Goal: Use online tool/utility: Utilize a website feature to perform a specific function

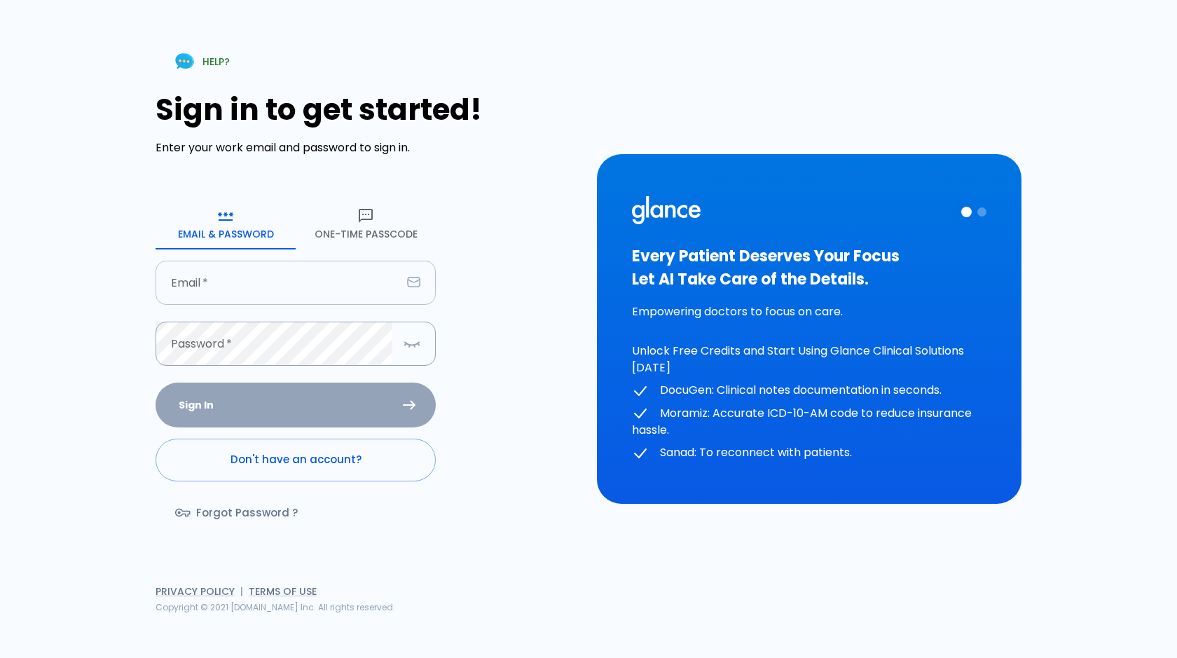
click at [241, 296] on input "Email   *" at bounding box center [279, 283] width 246 height 44
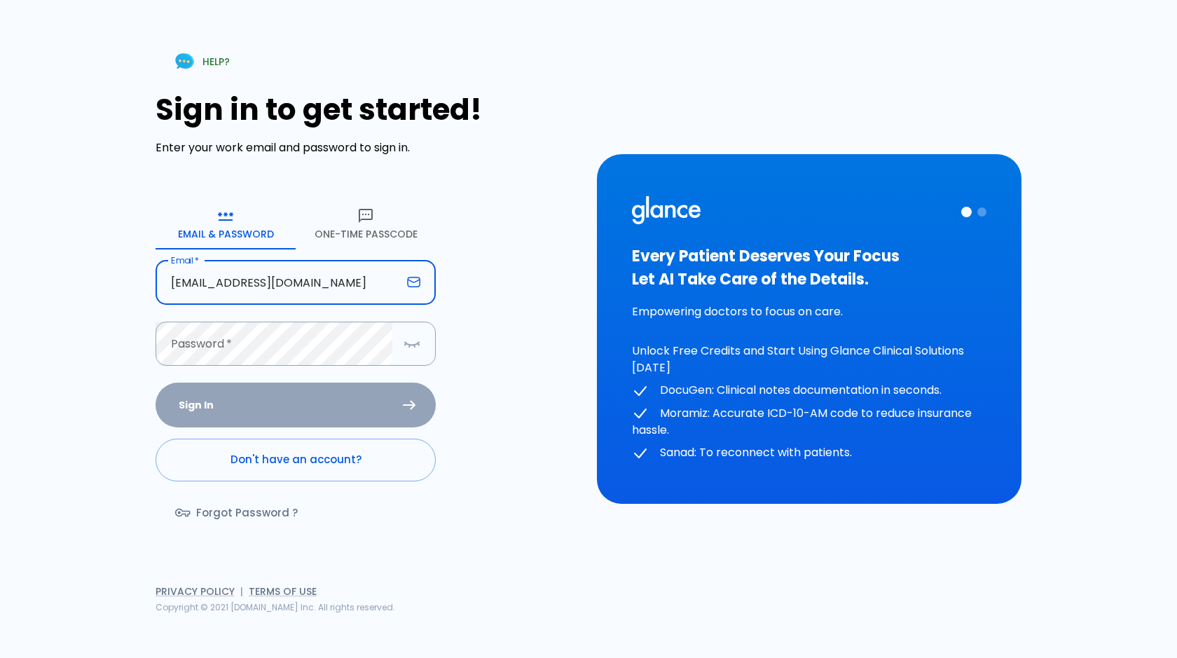
type input "[EMAIL_ADDRESS][DOMAIN_NAME]"
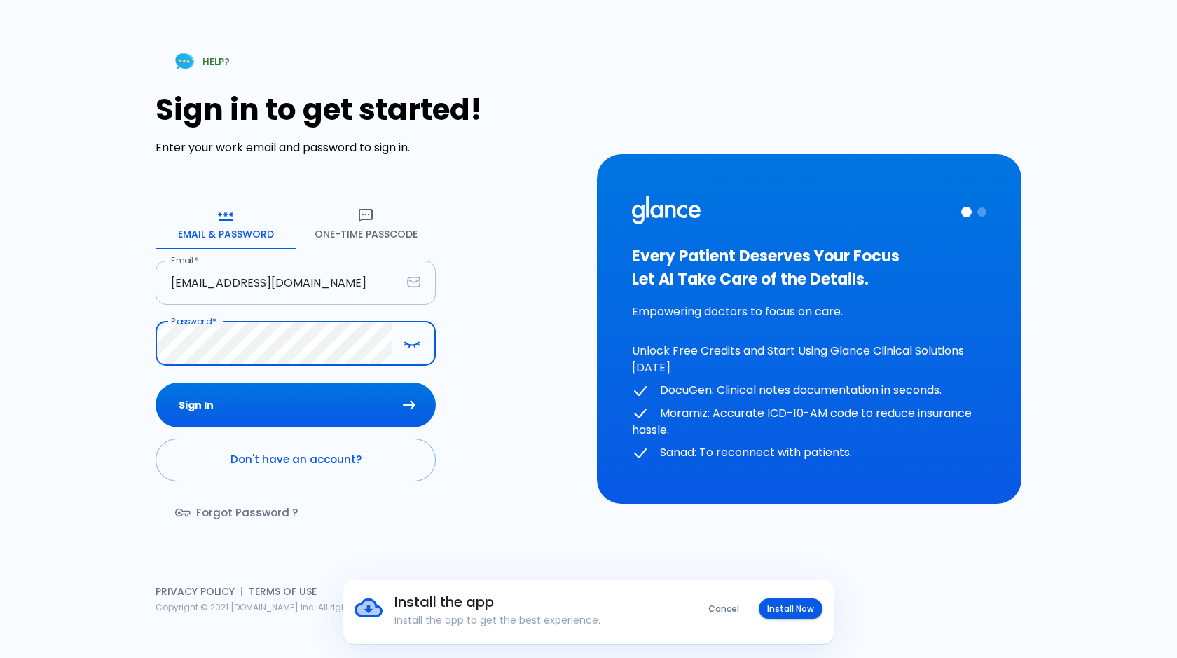
click at [156, 382] on button "Sign In" at bounding box center [296, 405] width 280 height 46
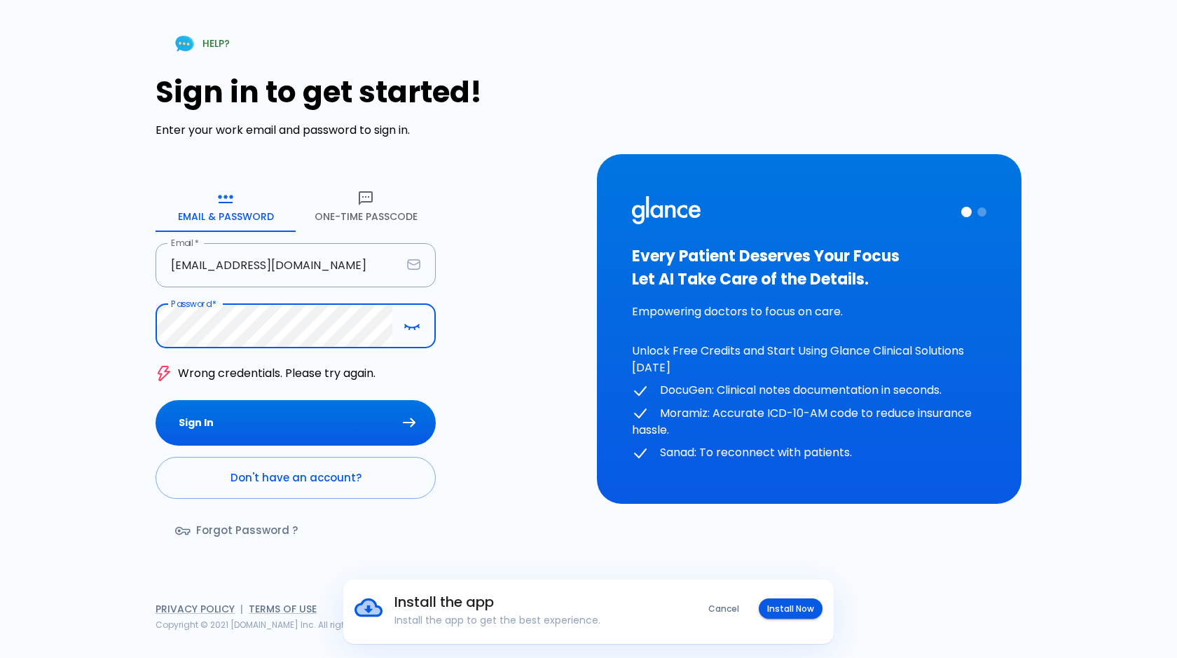
click at [0, 261] on div "HELP? Sign in to get started! Enter your work email and password to sign in. Em…" at bounding box center [588, 329] width 1177 height 658
click at [156, 400] on button "Sign In" at bounding box center [296, 423] width 280 height 46
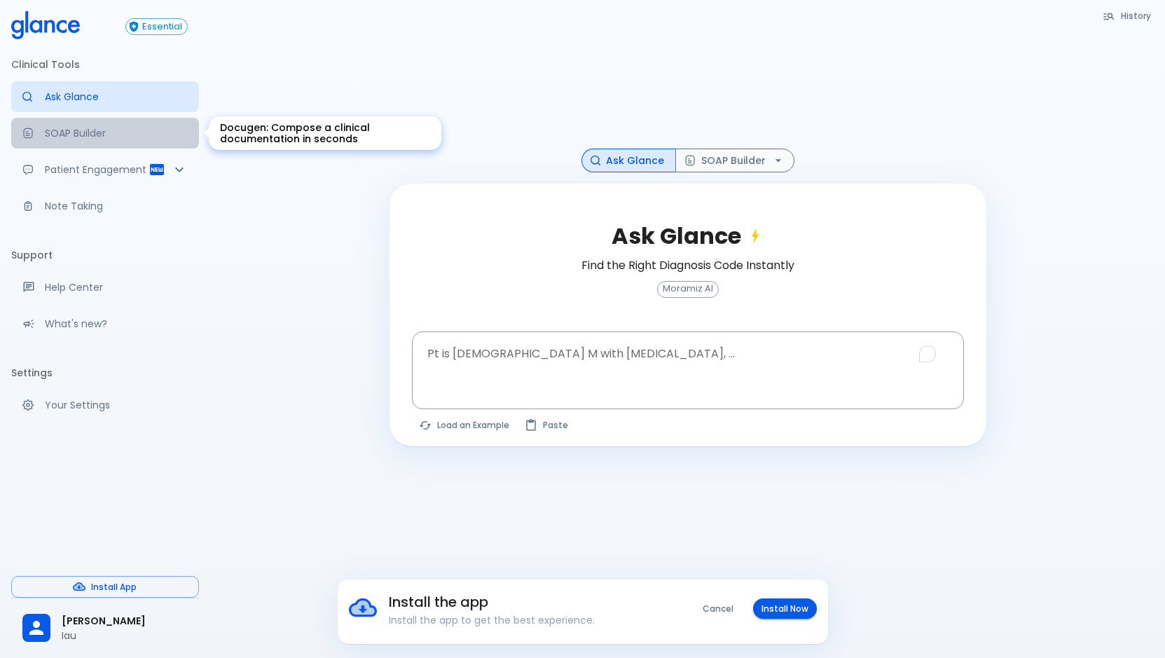
click at [41, 130] on div "Docugen: Compose a clinical documentation in seconds" at bounding box center [33, 132] width 22 height 11
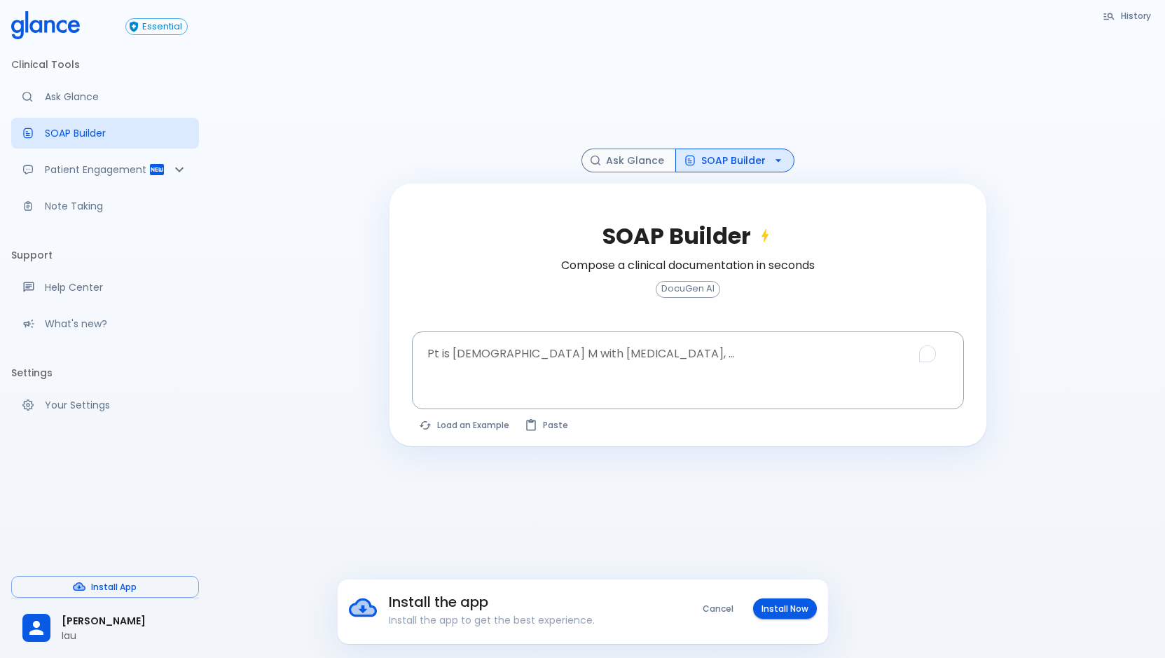
click at [448, 107] on div at bounding box center [687, 83] width 597 height 132
click at [534, 368] on textarea "Pt is [DEMOGRAPHIC_DATA] M with [MEDICAL_DATA], ..." at bounding box center [688, 359] width 532 height 44
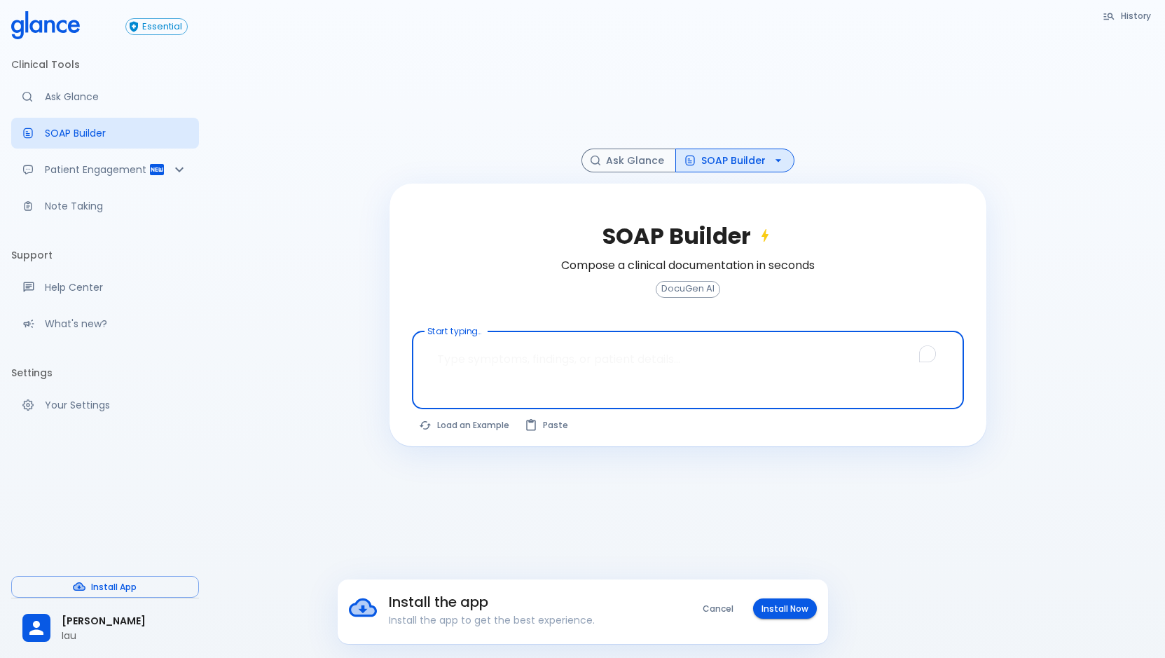
paste textarea "Cardiology OPD note [MEDICAL_DATA] S/P Double [MEDICAL_DATA] bypass graft. left…"
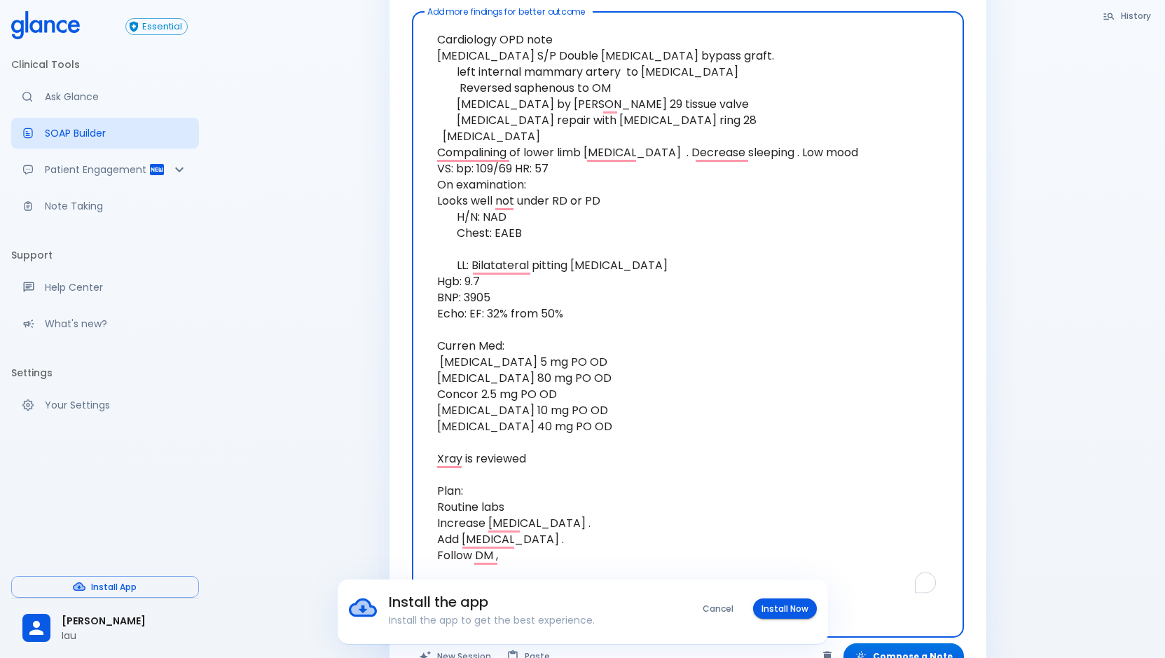
scroll to position [359, 0]
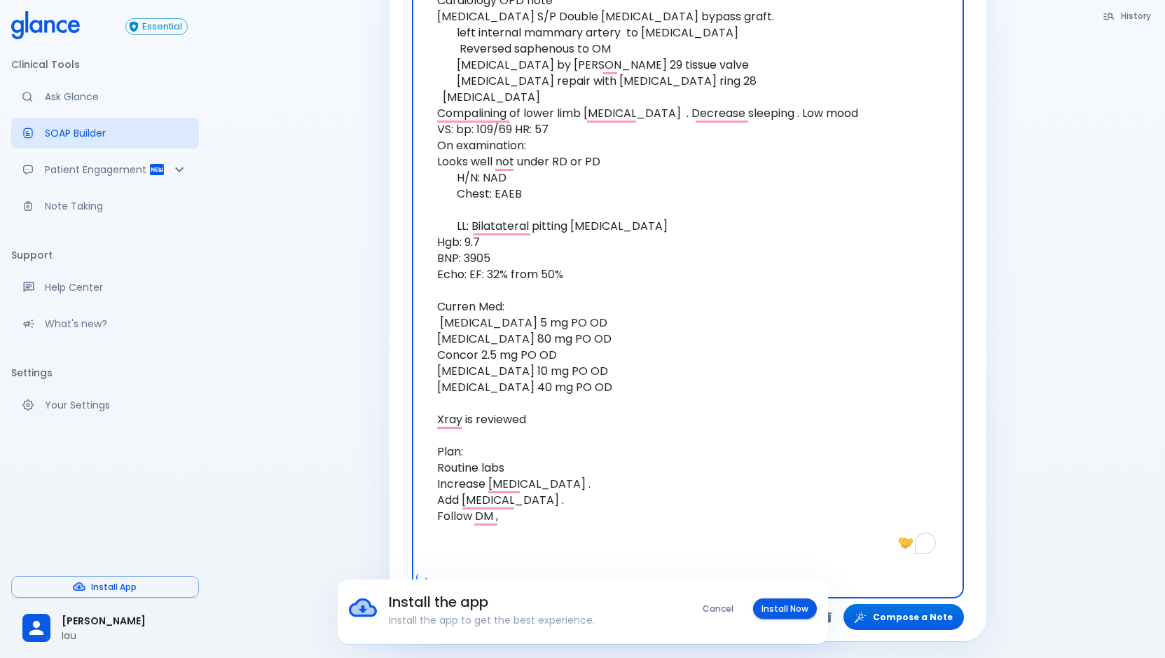
type textarea "Cardiology OPD note [MEDICAL_DATA] S/P Double [MEDICAL_DATA] bypass graft. left…"
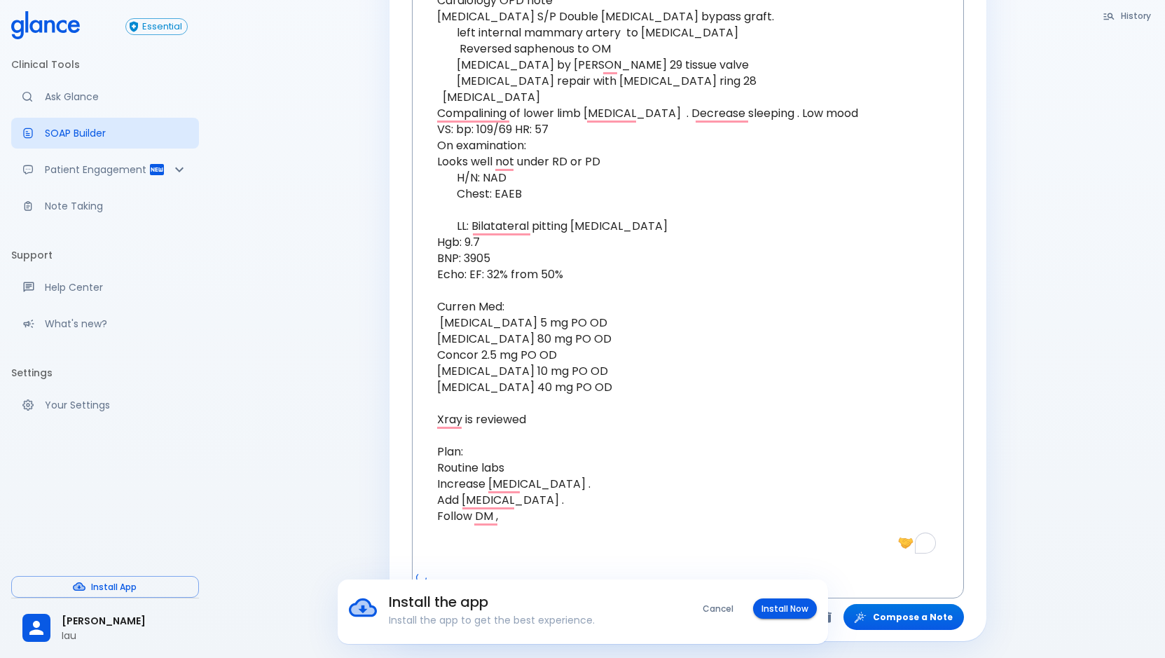
click at [910, 614] on div "Install the app Install the app to get the best experience. Cancel Install Now" at bounding box center [582, 611] width 1165 height 64
click at [948, 616] on div "Install the app Install the app to get the best experience. Cancel Install Now" at bounding box center [582, 611] width 1165 height 64
click at [905, 623] on div "Install the app Install the app to get the best experience. Cancel Install Now" at bounding box center [582, 611] width 1165 height 64
click at [893, 619] on div "Install the app Install the app to get the best experience. Cancel Install Now" at bounding box center [582, 611] width 1165 height 64
click at [878, 609] on div "Install the app Install the app to get the best experience. Cancel Install Now" at bounding box center [582, 611] width 1165 height 64
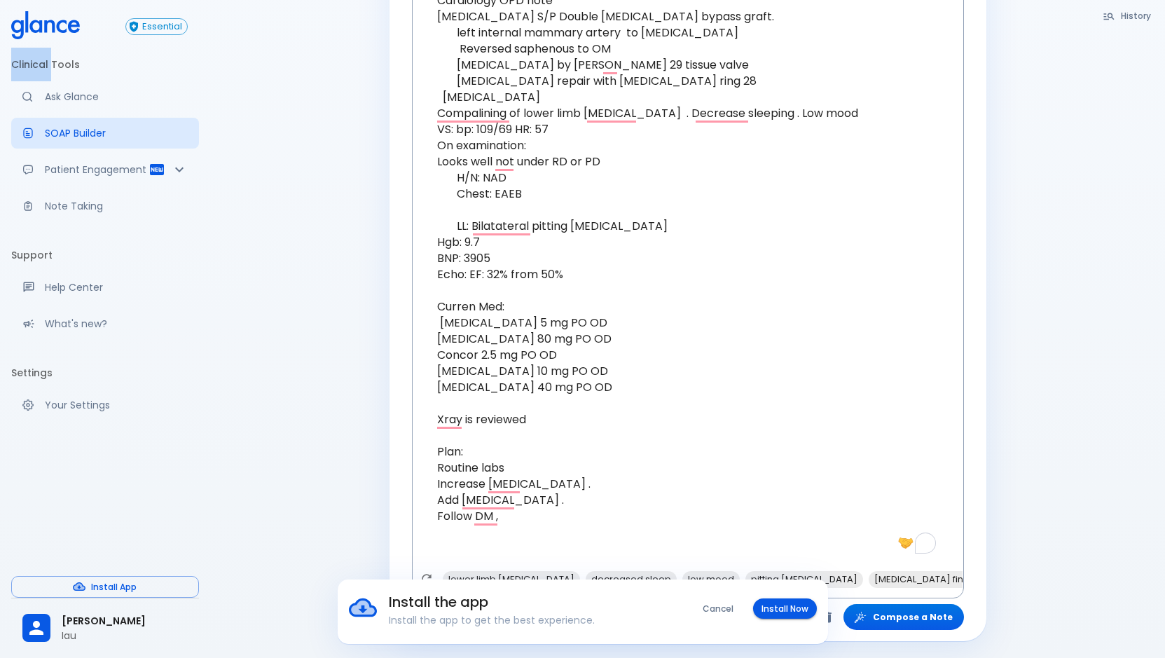
click at [878, 609] on div "Install the app Install the app to get the best experience. Cancel Install Now" at bounding box center [582, 611] width 1165 height 64
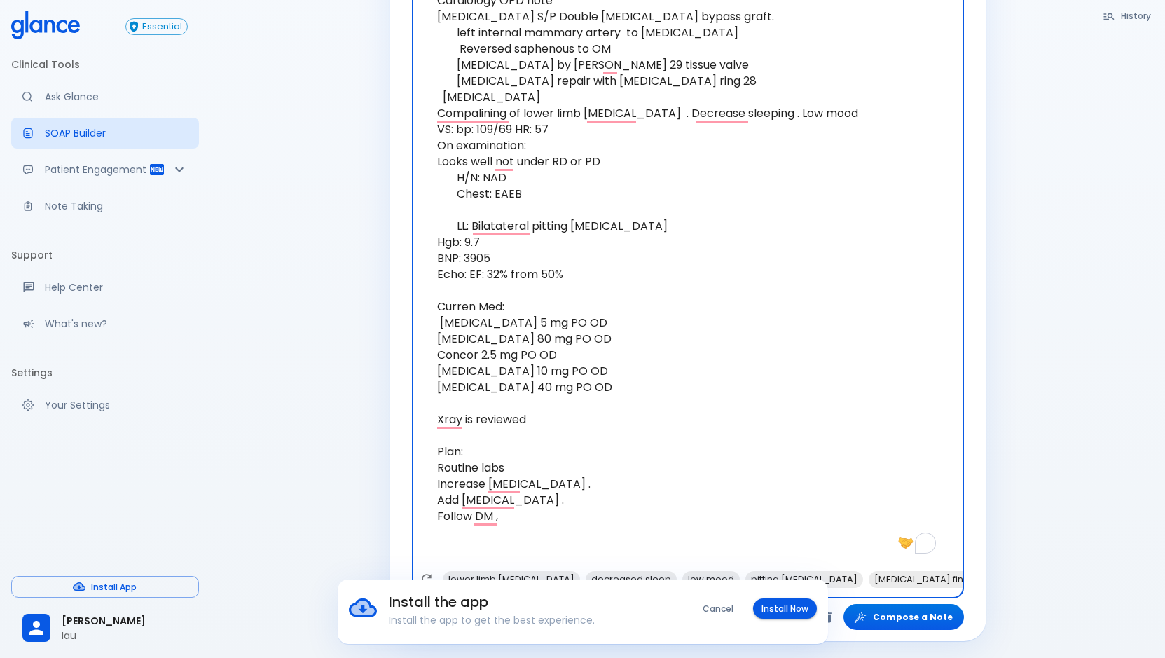
click at [792, 452] on textarea "Cardiology OPD note [MEDICAL_DATA] S/P Double [MEDICAL_DATA] bypass graft. left…" at bounding box center [688, 274] width 532 height 592
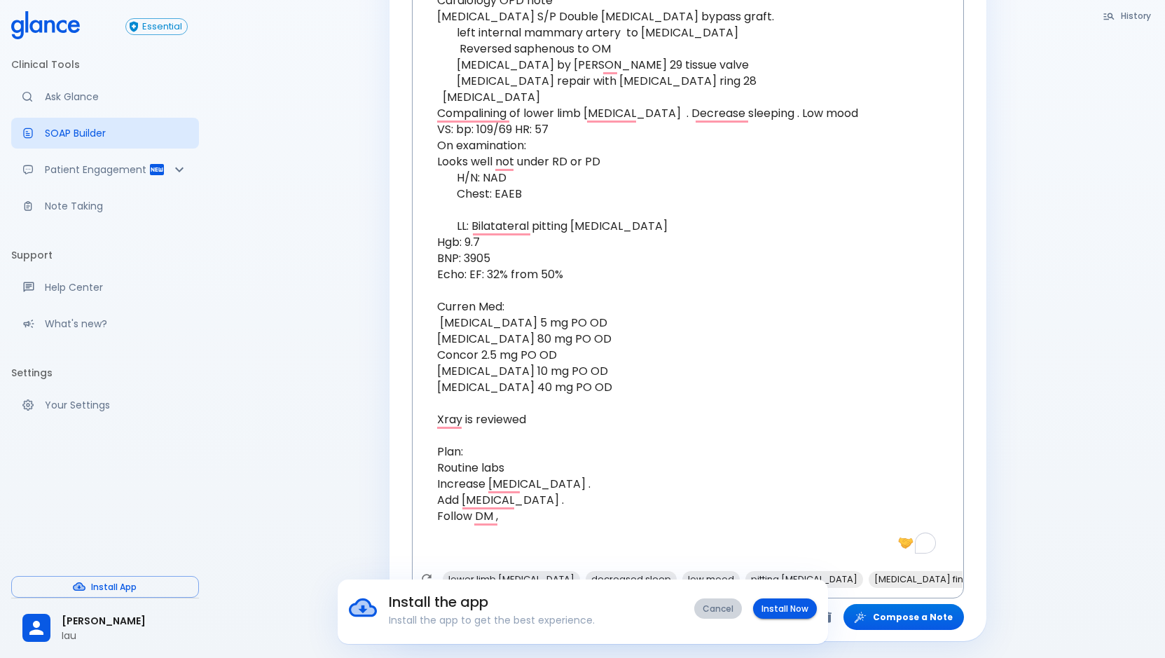
click at [721, 607] on button "Cancel" at bounding box center [718, 608] width 48 height 20
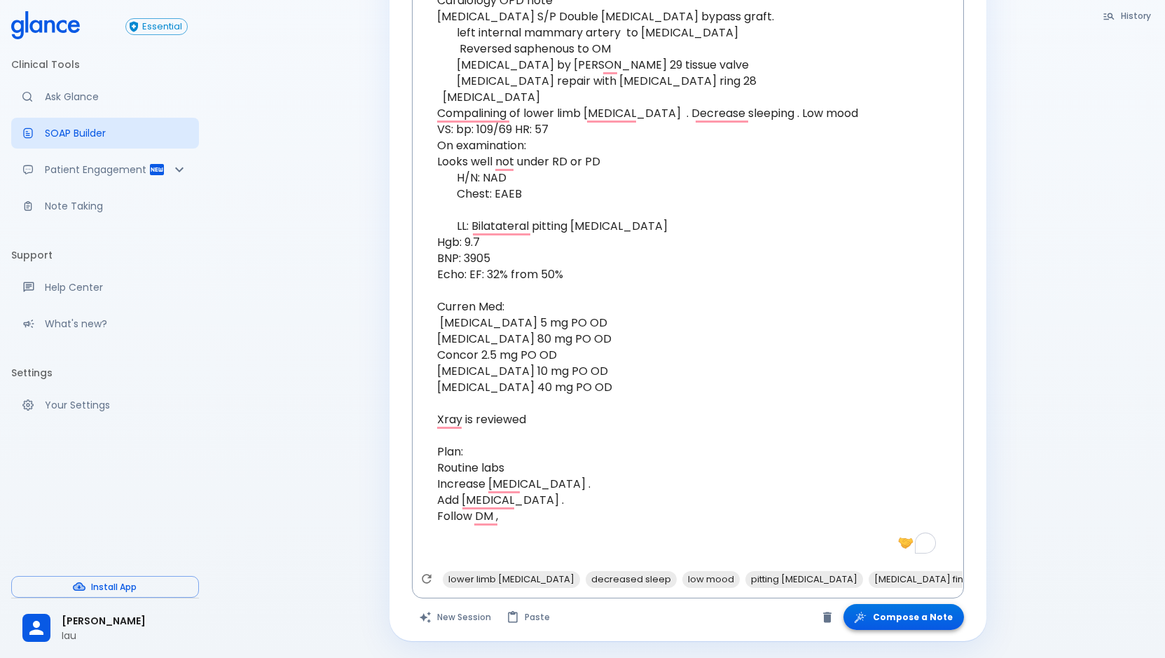
click at [906, 608] on button "Compose a Note" at bounding box center [903, 617] width 120 height 26
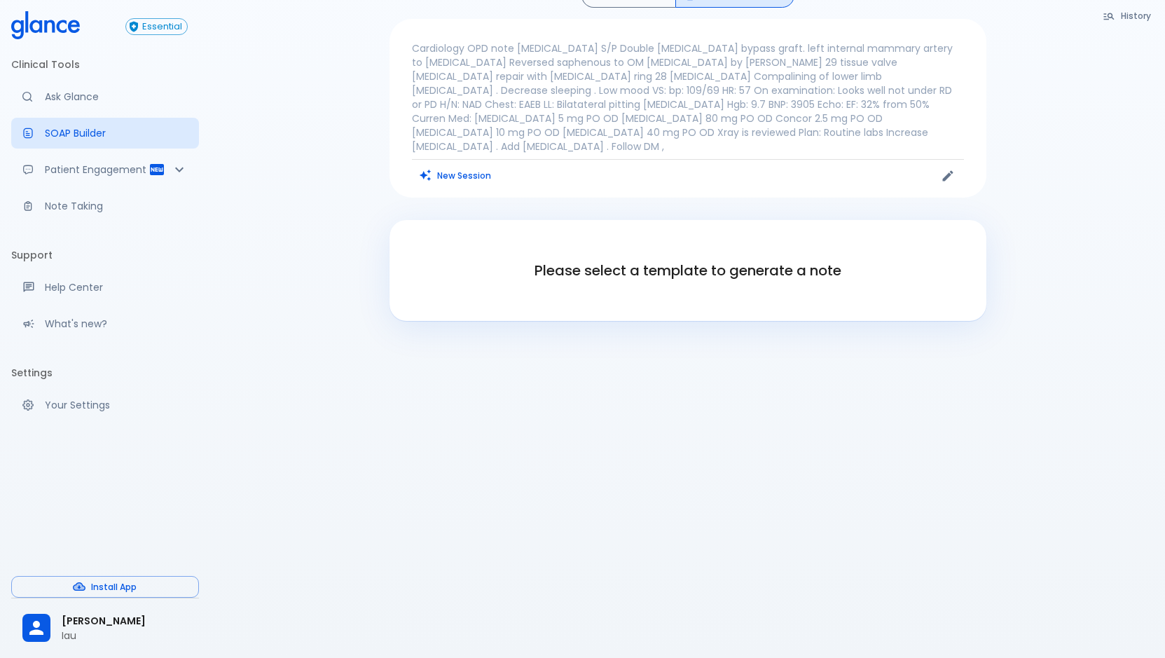
scroll to position [34, 0]
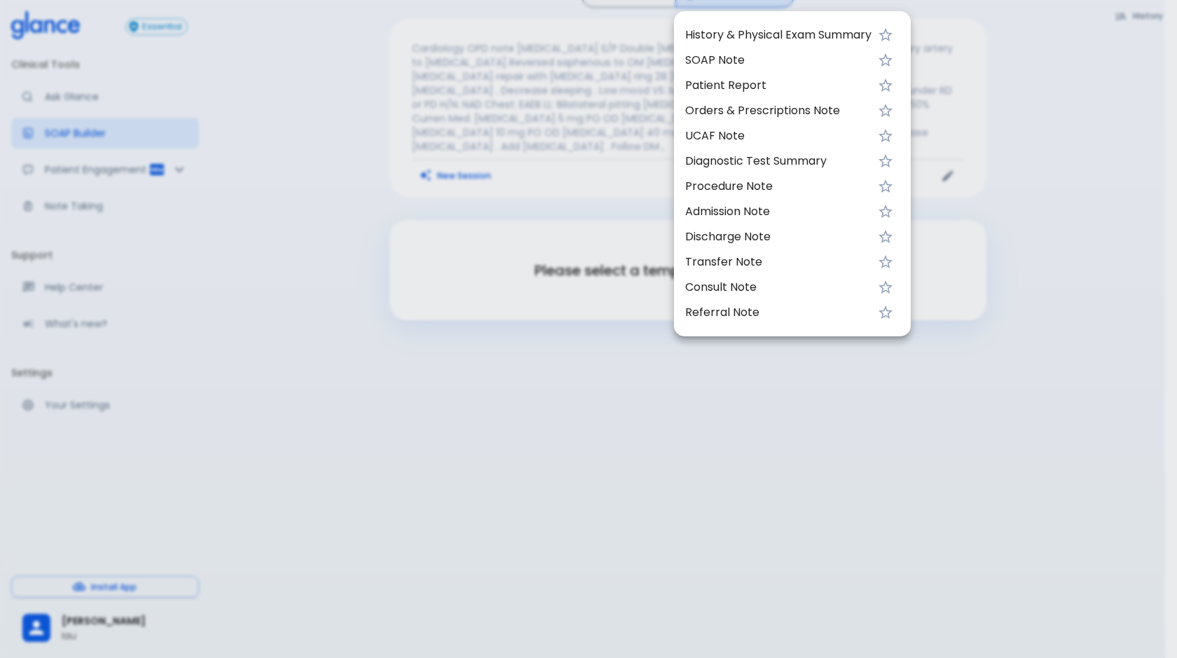
click at [737, 55] on span "SOAP Note" at bounding box center [778, 60] width 186 height 17
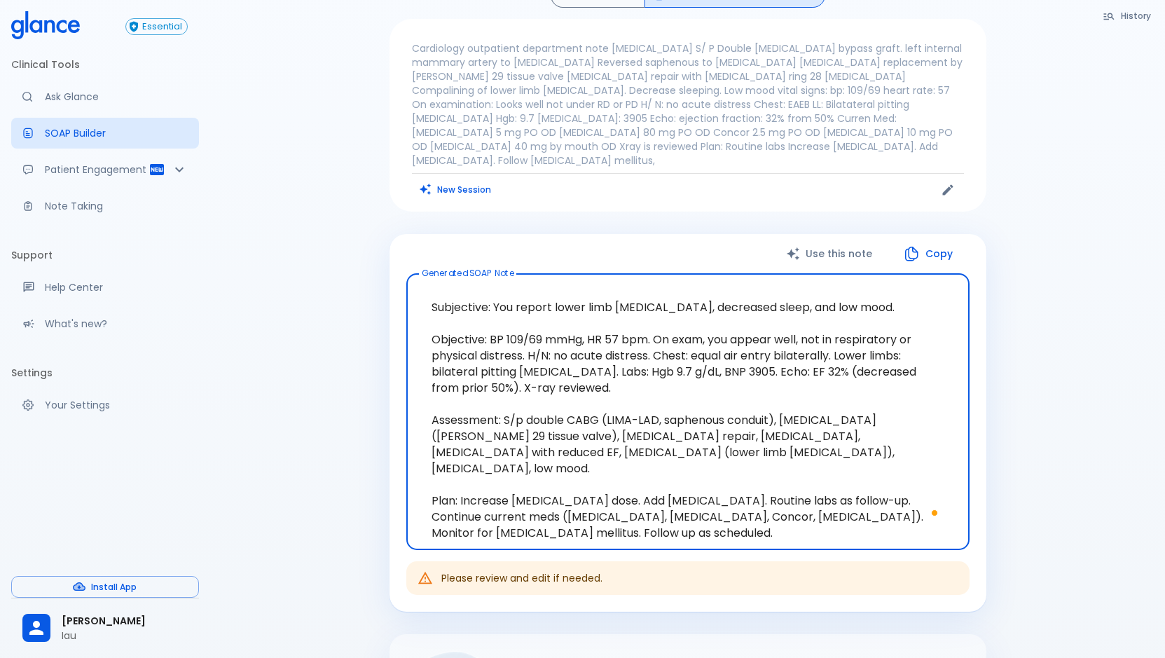
drag, startPoint x: 432, startPoint y: 289, endPoint x: 548, endPoint y: 526, distance: 264.1
click at [548, 526] on div "Subjective: You report lower limb [MEDICAL_DATA], decreased sleep, and low mood…" at bounding box center [687, 411] width 563 height 277
click at [486, 179] on button "New Session" at bounding box center [456, 189] width 88 height 20
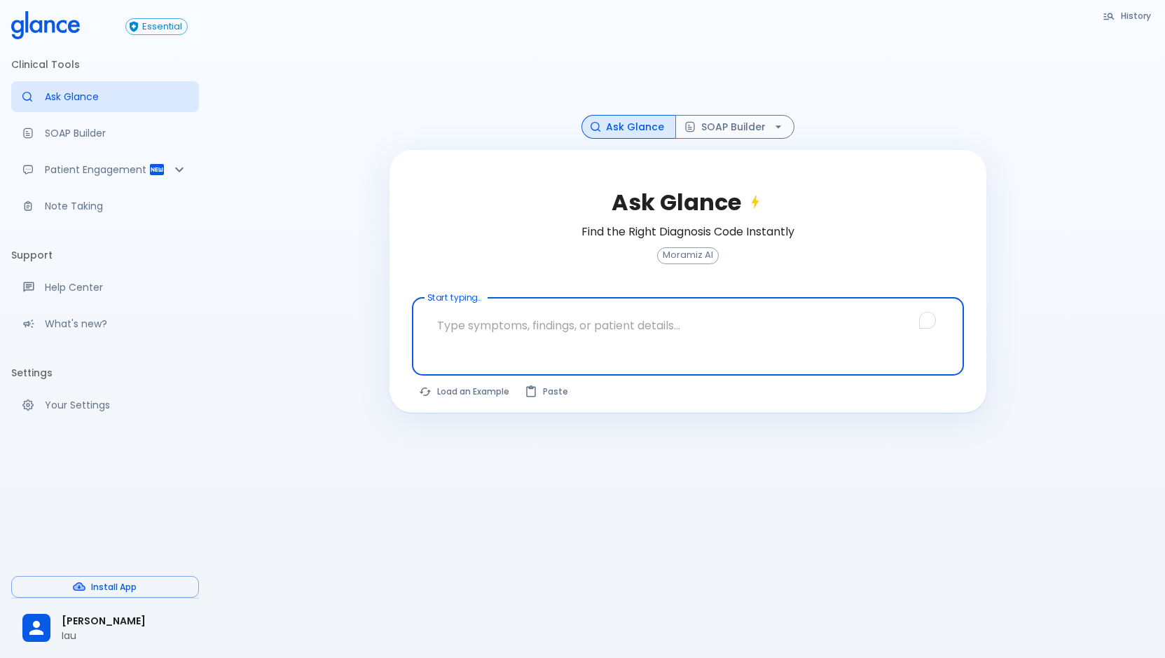
click at [612, 332] on textarea "Start typing..." at bounding box center [688, 325] width 532 height 44
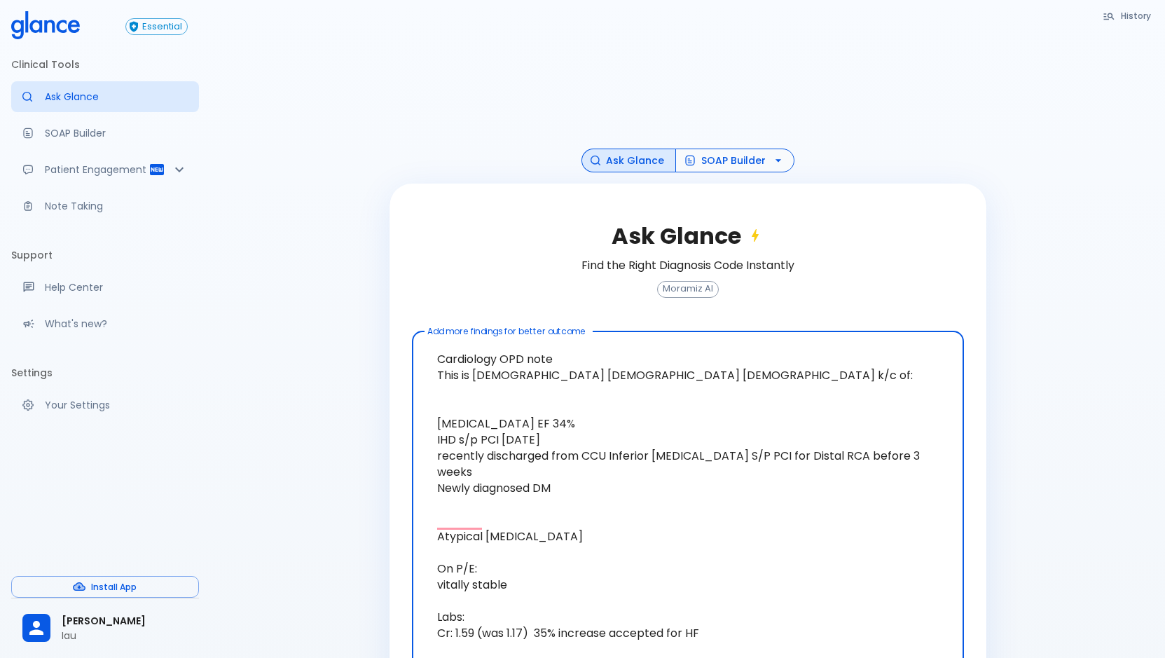
type textarea "Cardiology OPD note This is [DEMOGRAPHIC_DATA] [DEMOGRAPHIC_DATA] [DEMOGRAPHIC_…"
click at [726, 163] on button "SOAP Builder" at bounding box center [734, 161] width 119 height 25
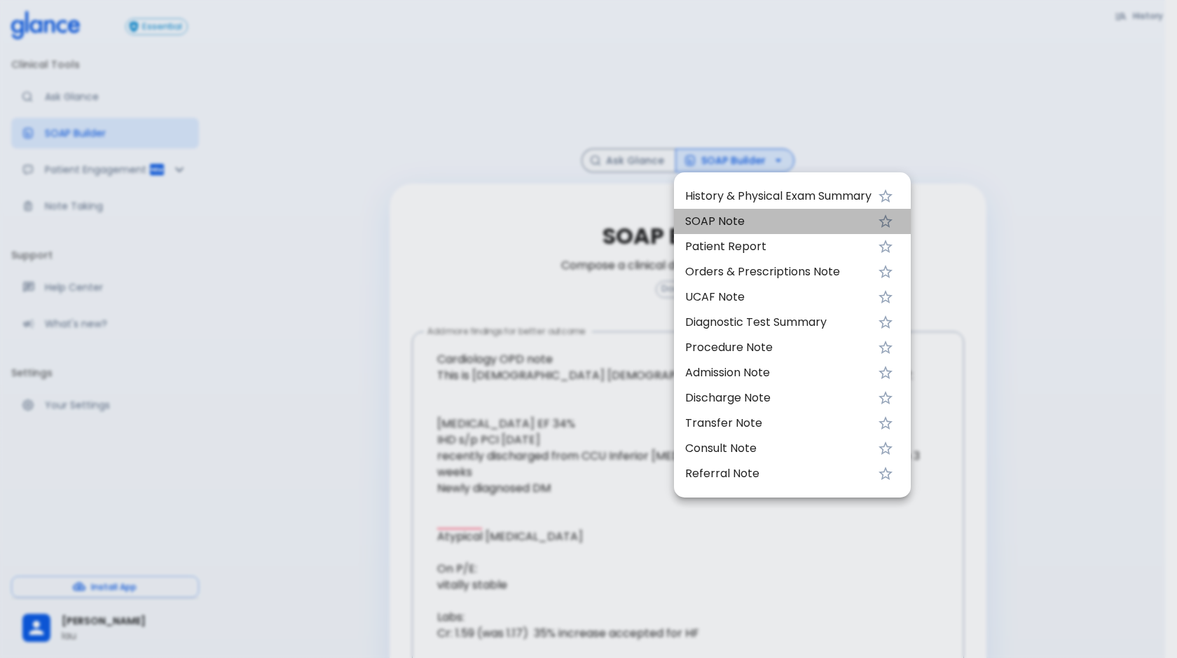
click at [800, 230] on li "SOAP Note" at bounding box center [792, 221] width 237 height 25
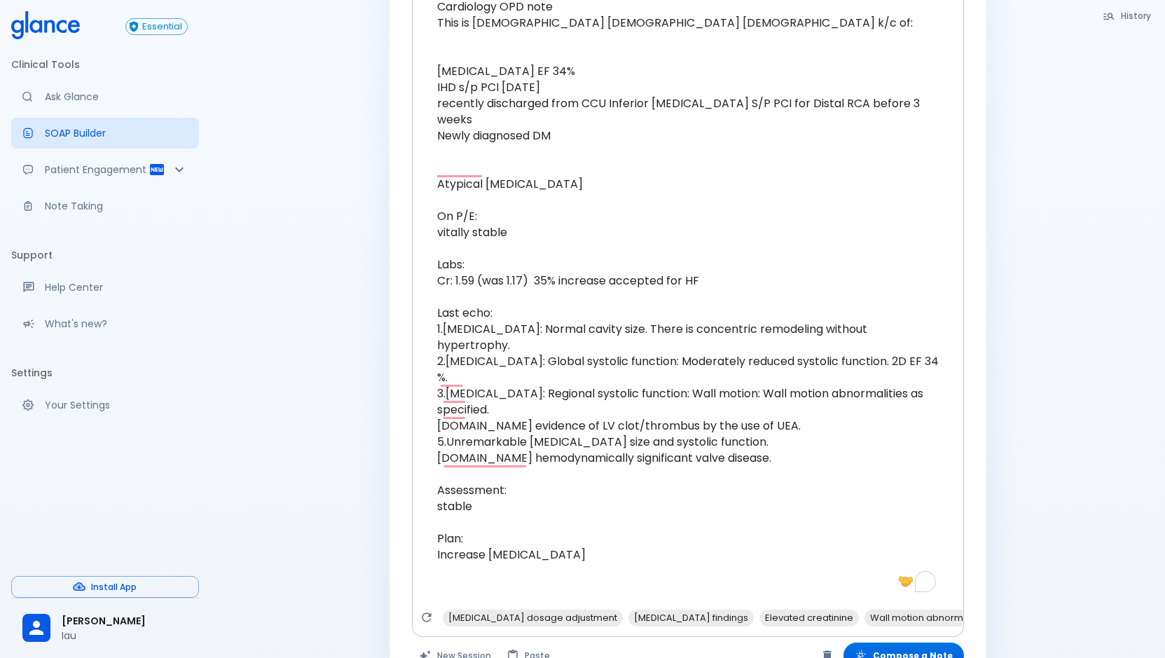
scroll to position [391, 0]
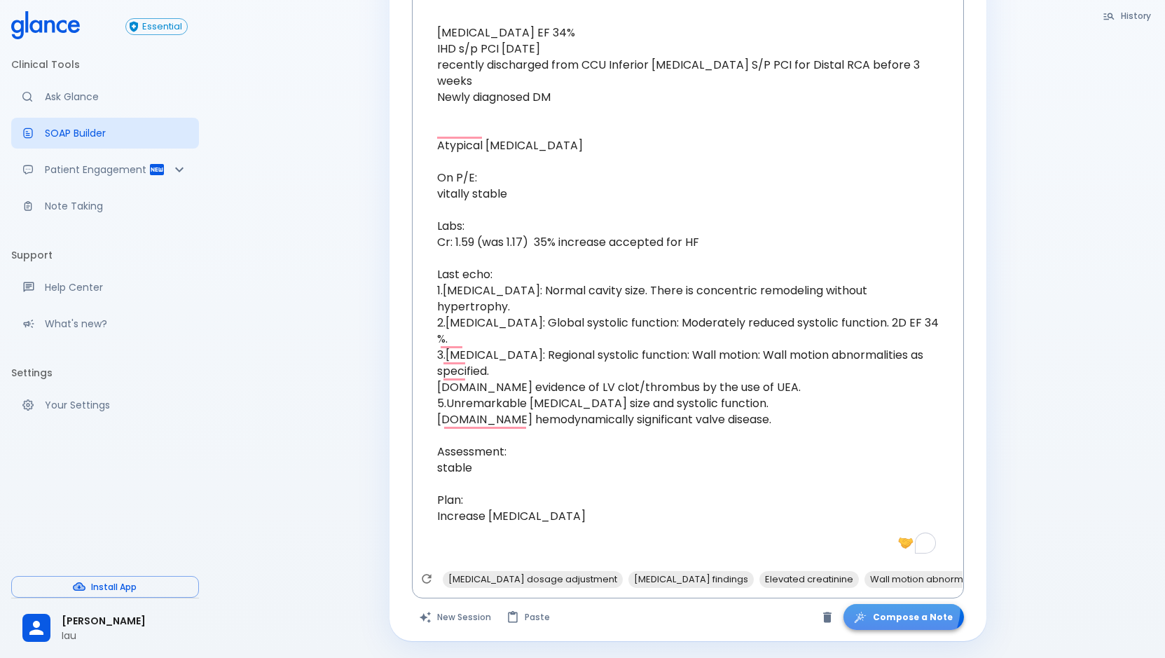
click at [900, 606] on button "Compose a Note" at bounding box center [903, 617] width 120 height 26
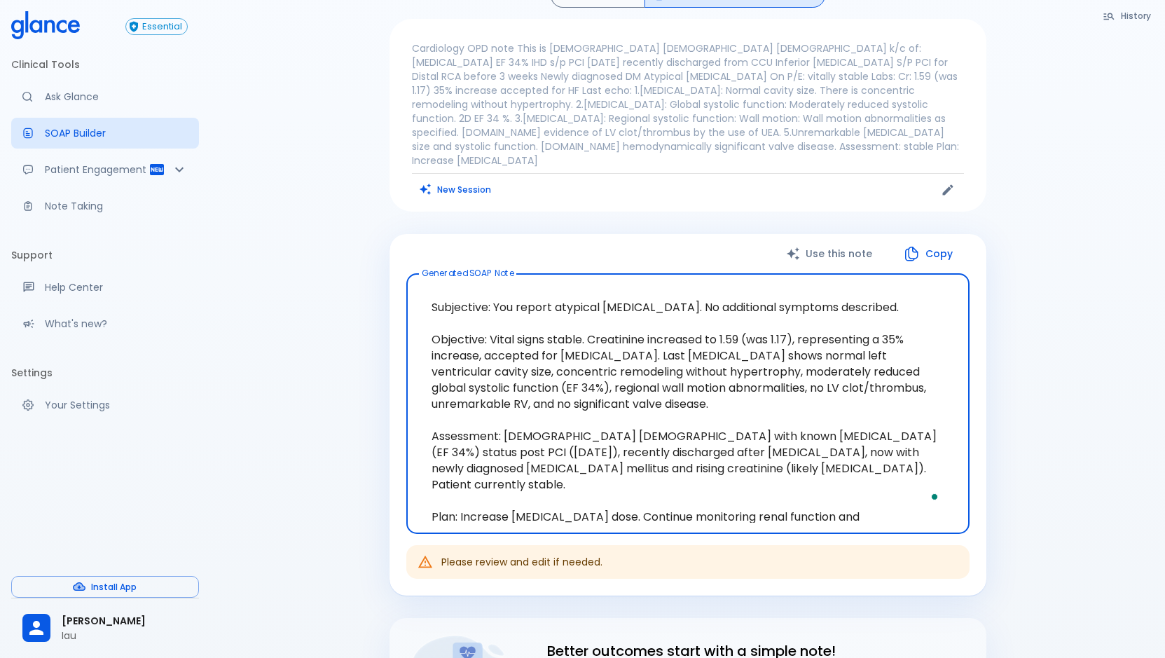
scroll to position [66, 0]
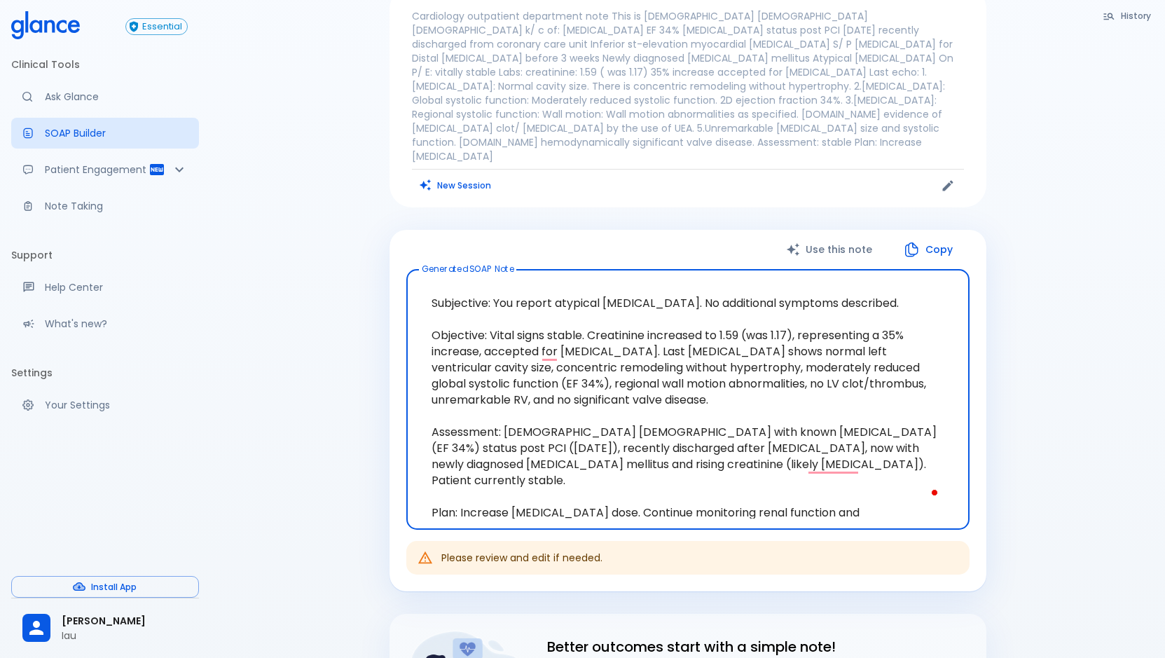
drag, startPoint x: 428, startPoint y: 272, endPoint x: 944, endPoint y: 488, distance: 558.9
click at [944, 488] on textarea "Subjective: You report atypical [MEDICAL_DATA]. No additional symptoms describe…" at bounding box center [688, 399] width 544 height 237
drag, startPoint x: 960, startPoint y: 164, endPoint x: 952, endPoint y: 161, distance: 8.2
click at [954, 175] on div at bounding box center [826, 185] width 276 height 21
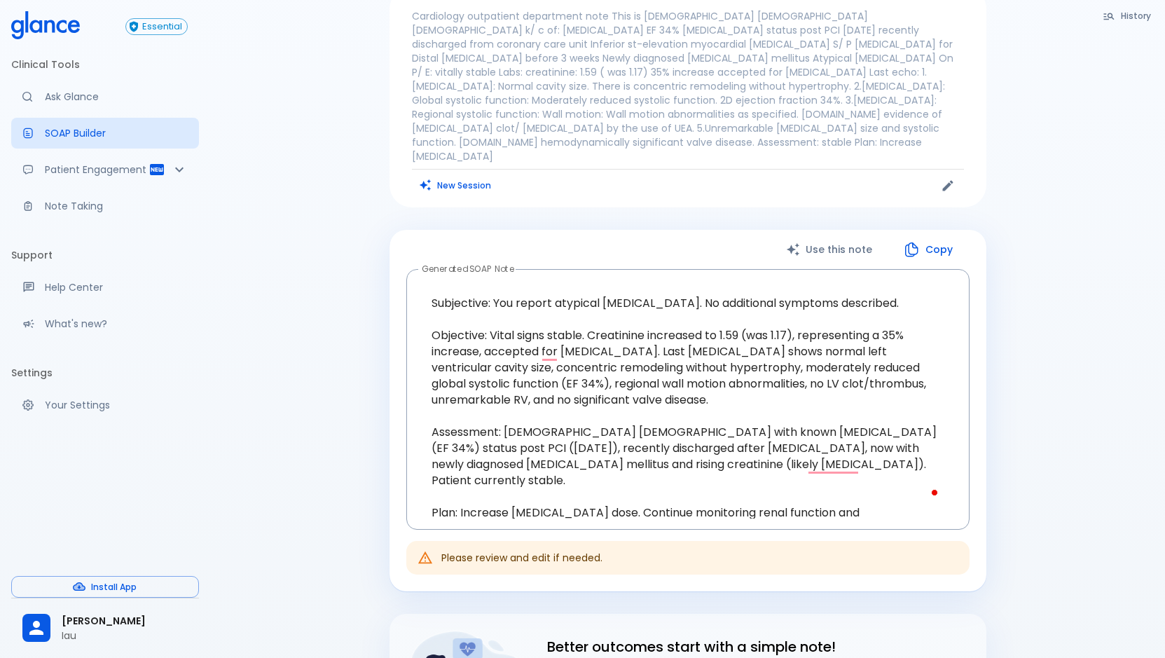
click at [952, 179] on icon "Edit" at bounding box center [948, 186] width 14 height 14
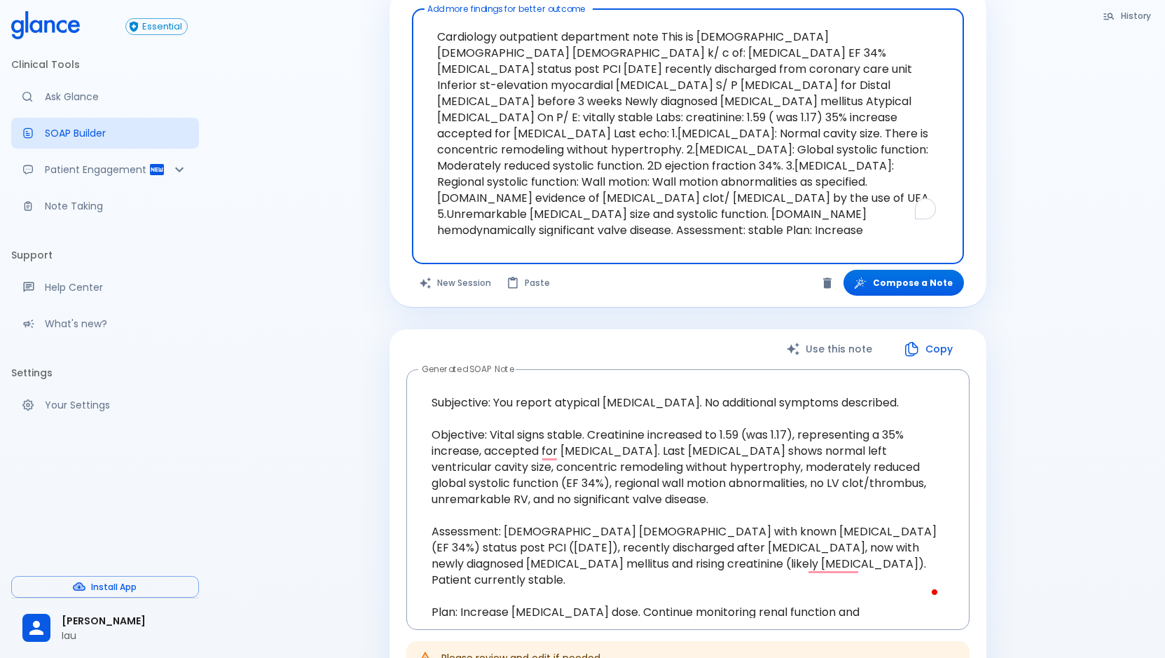
click at [946, 163] on textarea "Cardiology outpatient department note This is [DEMOGRAPHIC_DATA] [DEMOGRAPHIC_D…" at bounding box center [688, 125] width 532 height 221
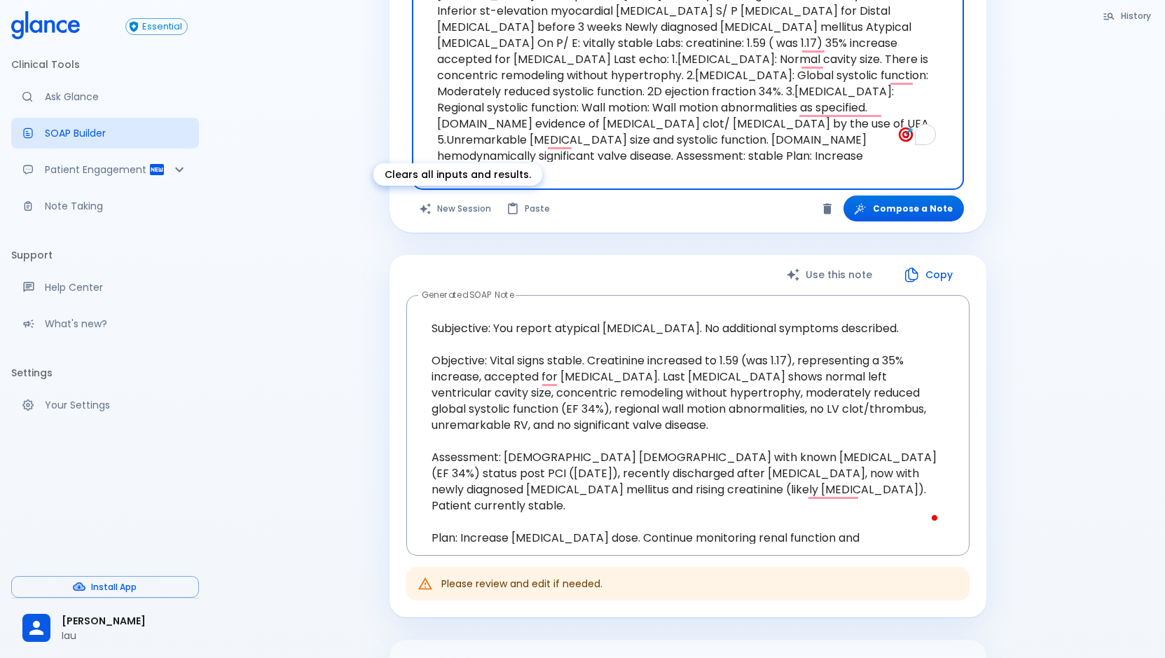
click at [455, 209] on button "New Session" at bounding box center [456, 208] width 88 height 26
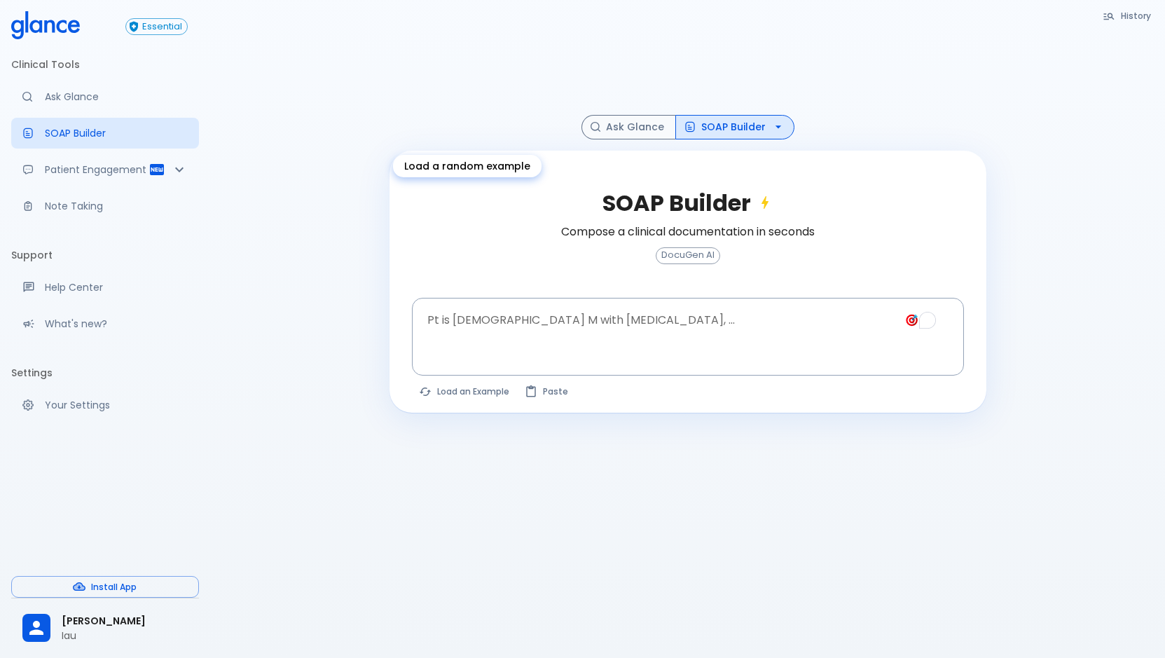
scroll to position [34, 0]
click at [509, 353] on div at bounding box center [689, 359] width 546 height 25
click at [507, 320] on textarea "Pt is [DEMOGRAPHIC_DATA] M with [MEDICAL_DATA], ..." at bounding box center [688, 325] width 532 height 44
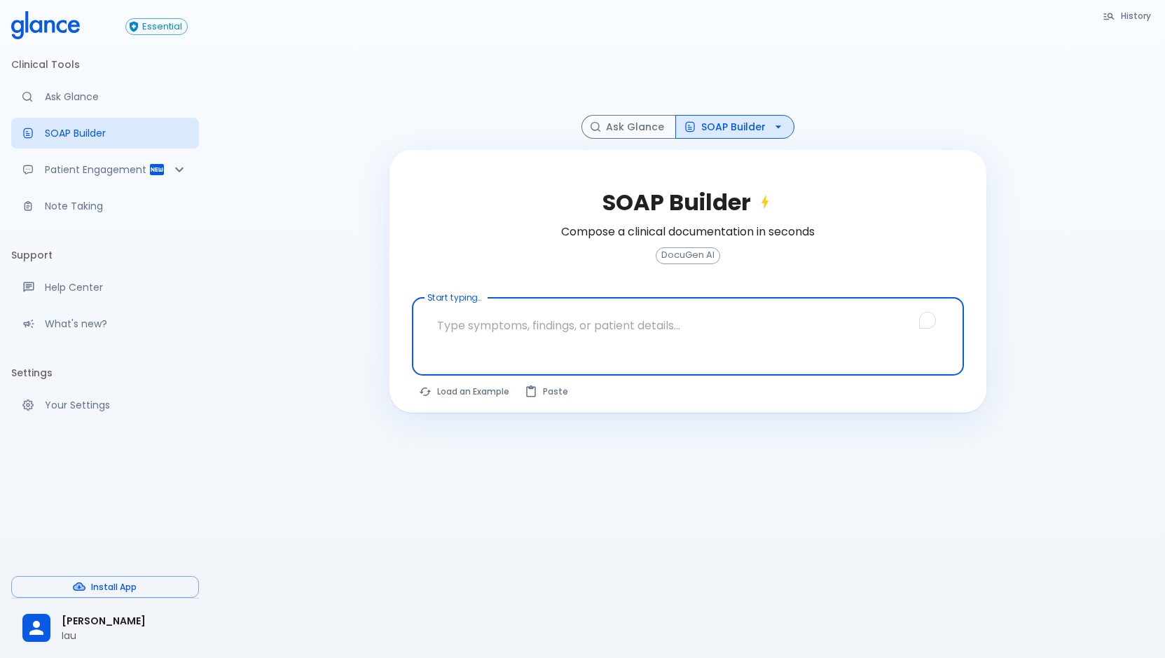
paste textarea "Cardiology [DEMOGRAPHIC_DATA] [DEMOGRAPHIC_DATA], k/c of: - HTN - T2DM - [MEDIC…"
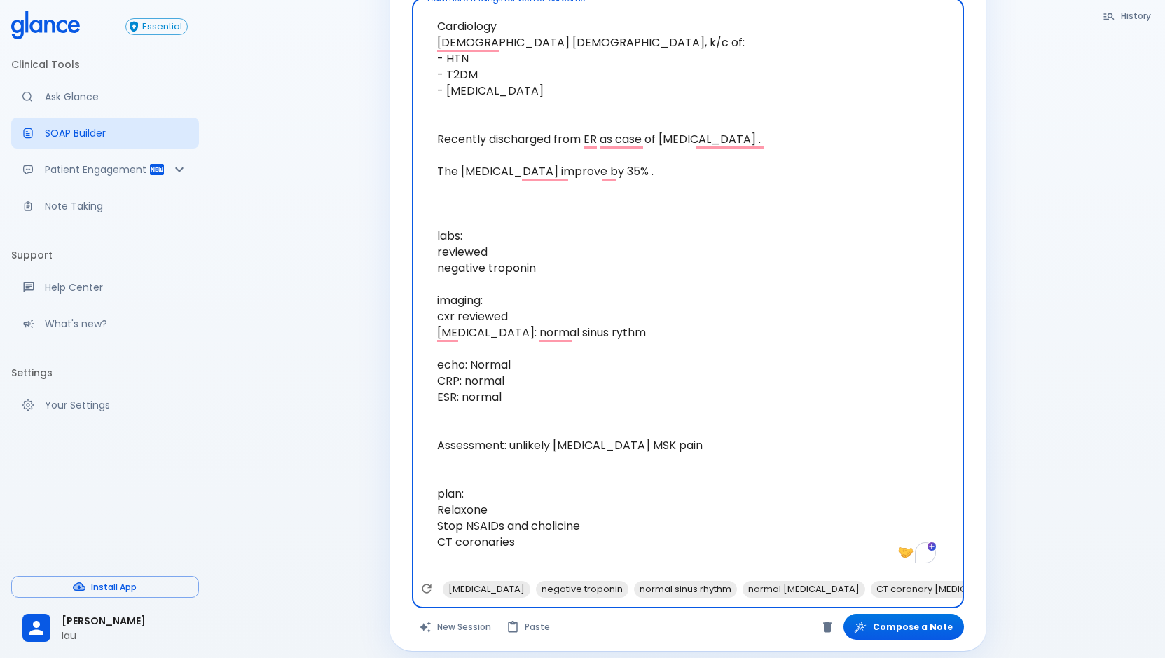
scroll to position [343, 0]
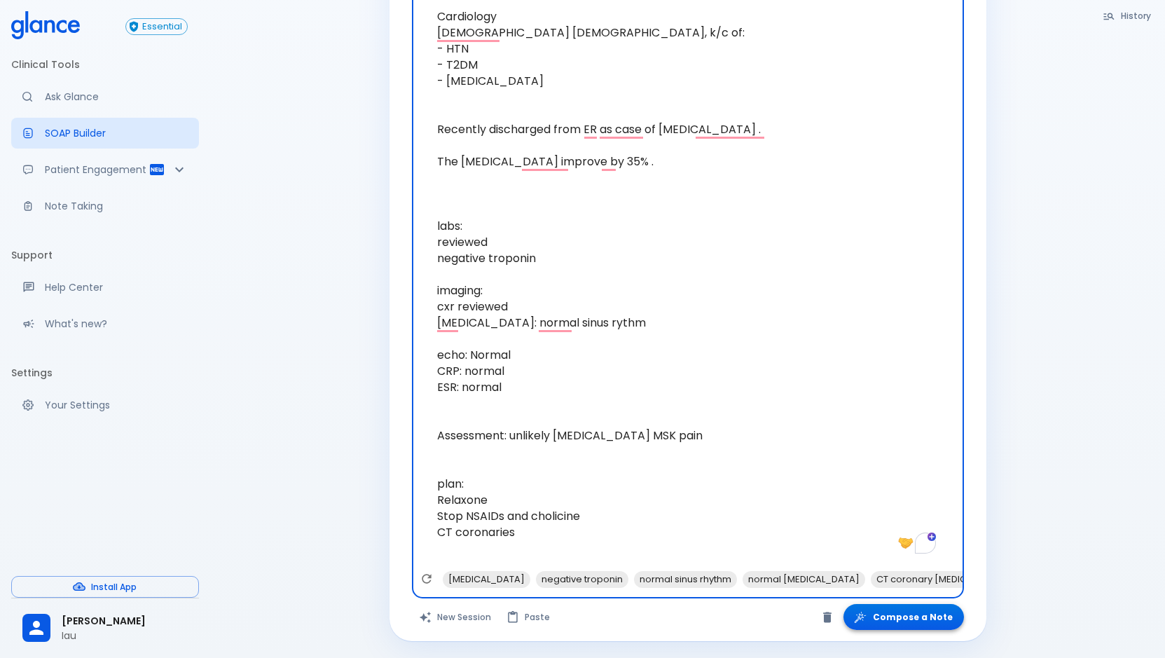
type textarea "Cardiology [DEMOGRAPHIC_DATA] [DEMOGRAPHIC_DATA], k/c of: - HTN - T2DM - [MEDIC…"
click at [932, 615] on button "Compose a Note" at bounding box center [903, 617] width 120 height 26
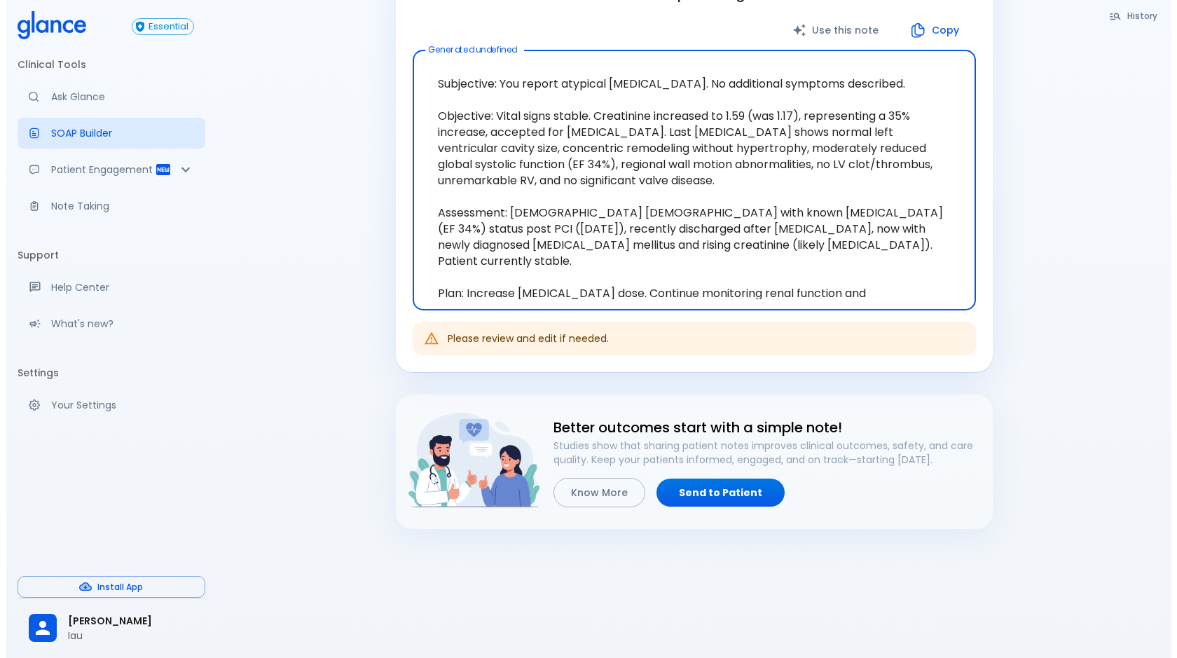
scroll to position [77, 0]
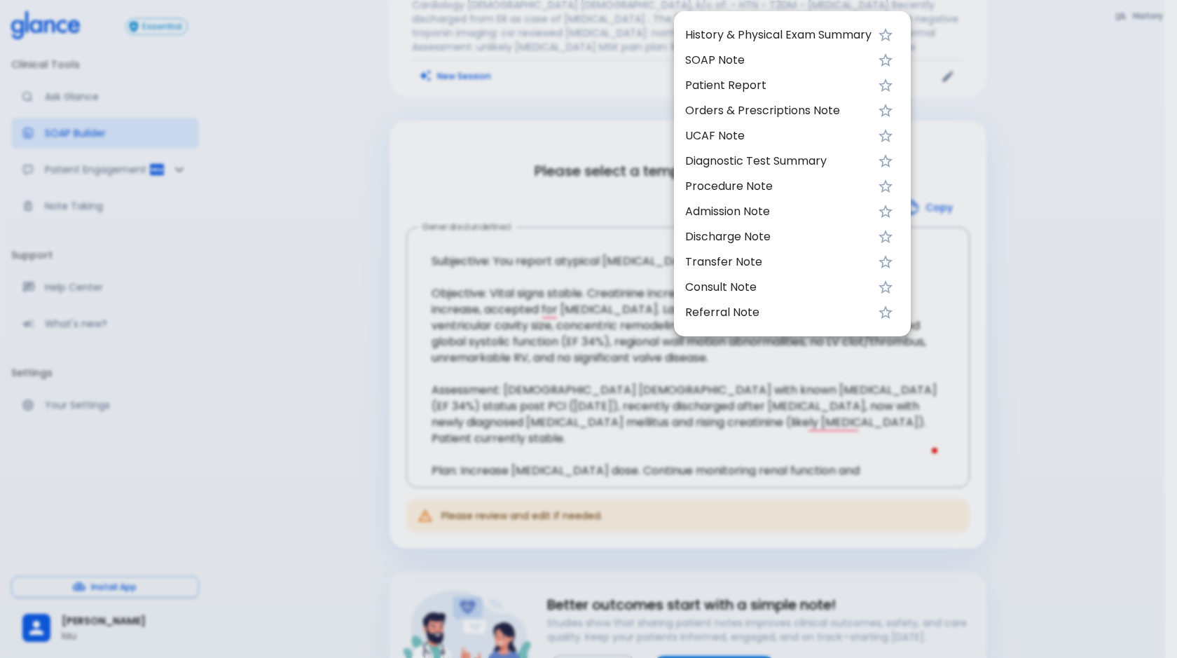
click at [759, 60] on span "SOAP Note" at bounding box center [778, 60] width 186 height 17
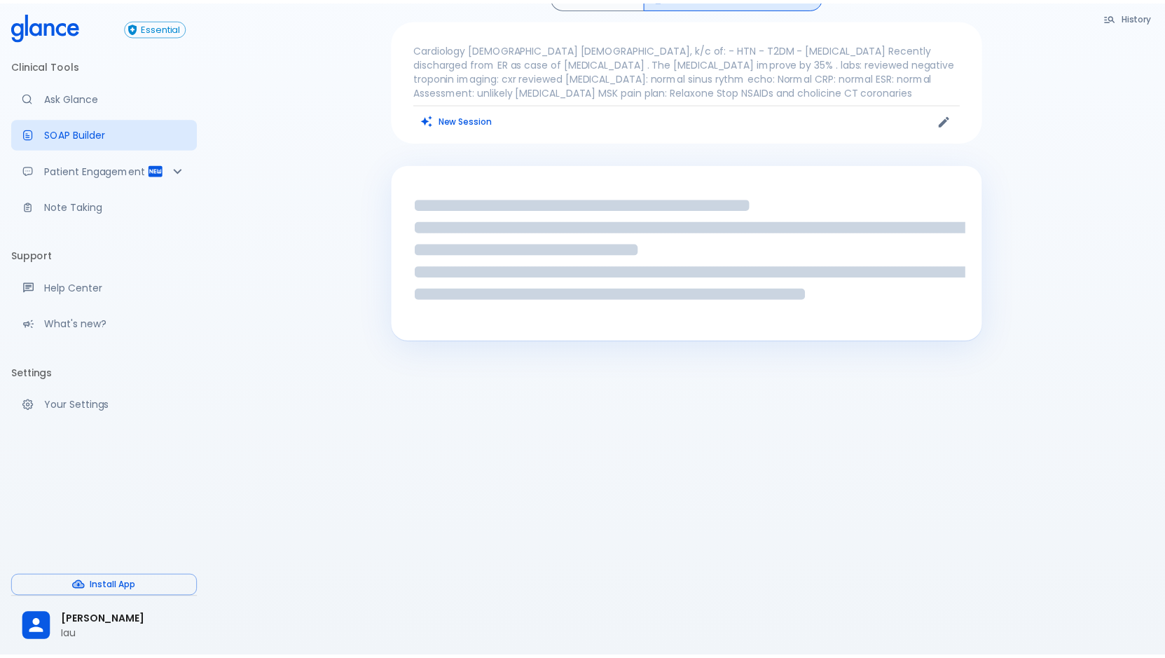
scroll to position [34, 0]
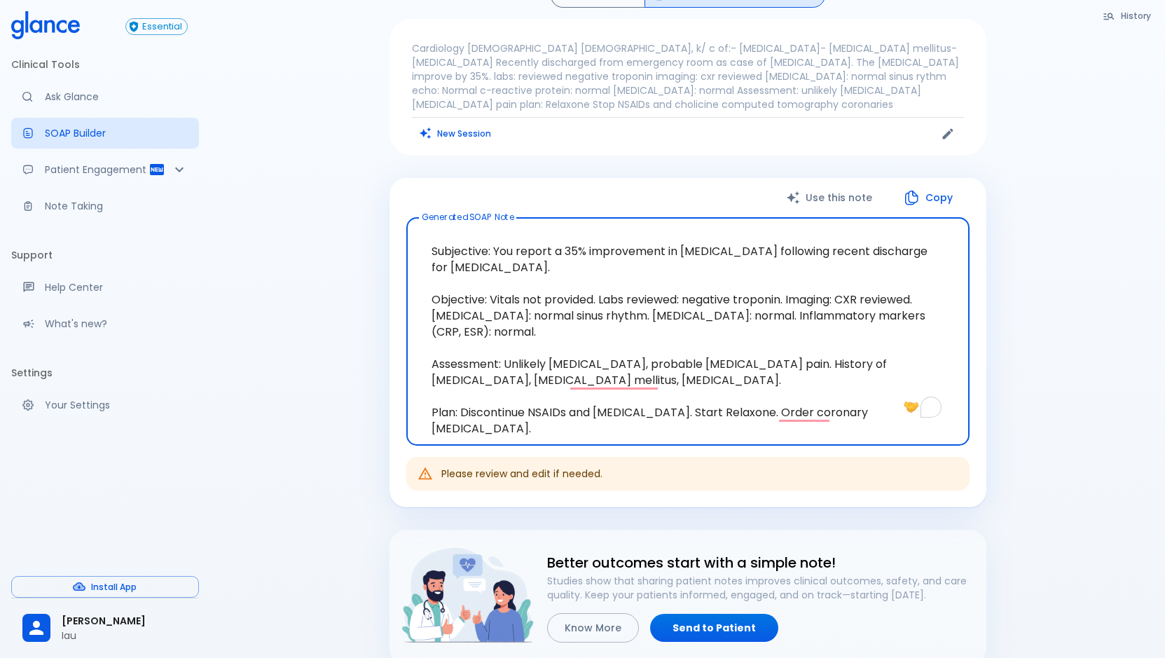
drag, startPoint x: 429, startPoint y: 251, endPoint x: 945, endPoint y: 423, distance: 543.4
click at [945, 423] on textarea "Subjective: You report a 35% improvement in [MEDICAL_DATA] following recent dis…" at bounding box center [688, 331] width 544 height 205
click at [952, 134] on icon "Edit" at bounding box center [948, 134] width 14 height 14
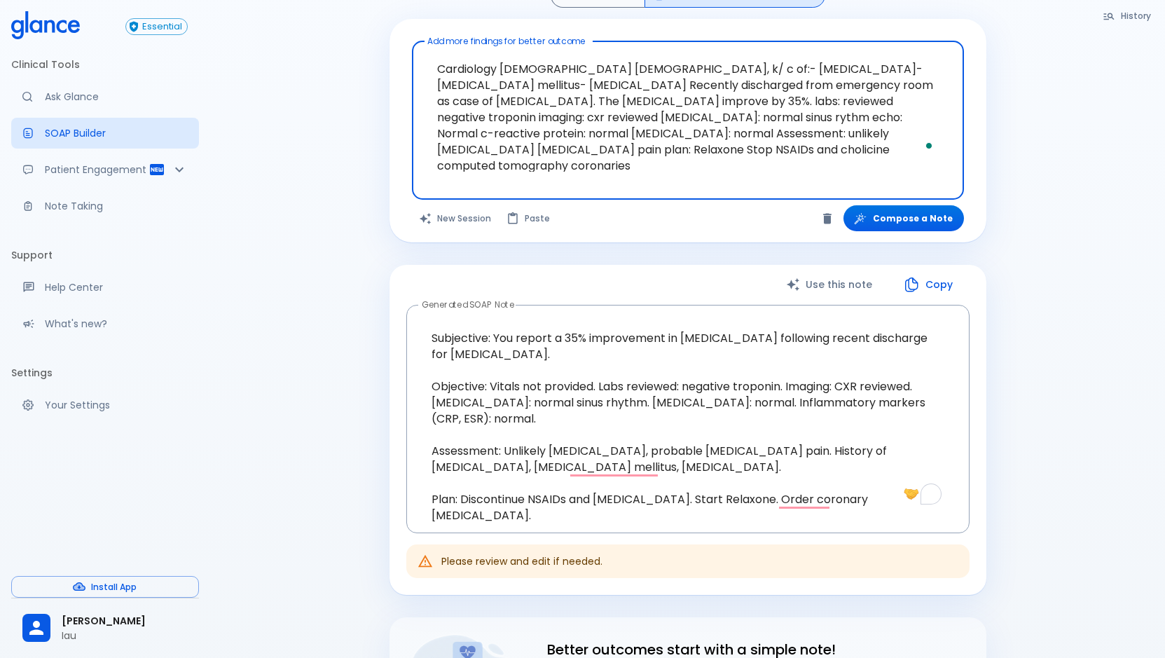
scroll to position [0, 0]
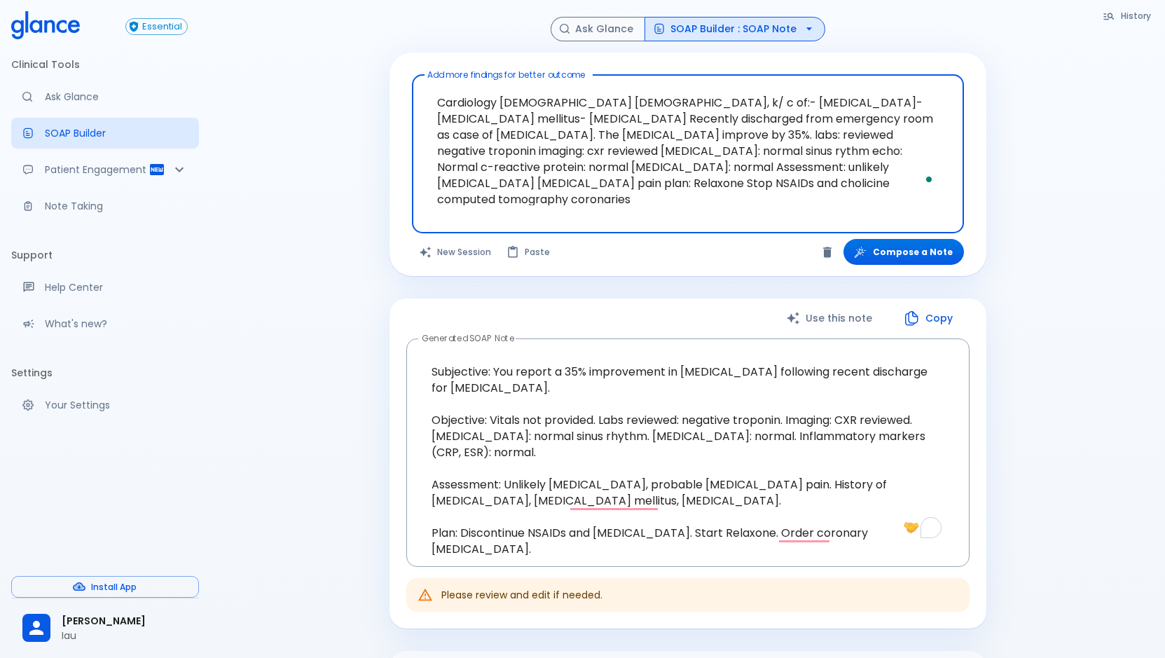
drag, startPoint x: 779, startPoint y: 164, endPoint x: 172, endPoint y: 4, distance: 627.5
click at [172, 4] on div "Essential Clinical Tools Ask Glance SOAP Builder Patient Engagement Note Taking…" at bounding box center [582, 456] width 1165 height 913
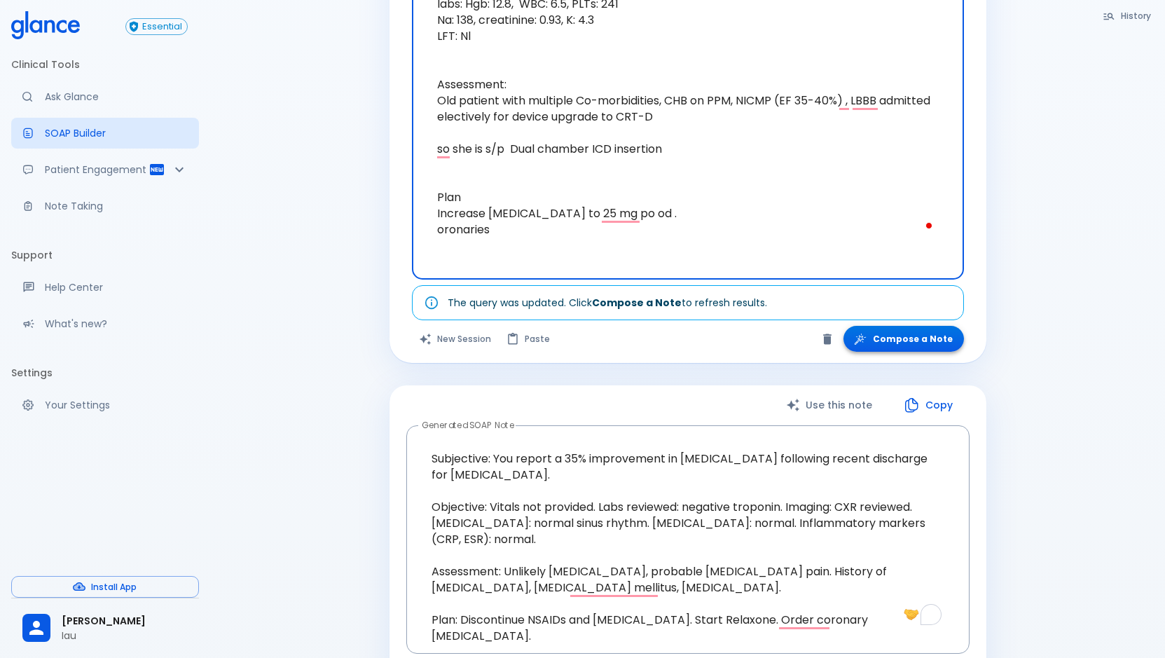
type textarea "This is ? [DEMOGRAPHIC_DATA] [DEMOGRAPHIC_DATA] [DEMOGRAPHIC_DATA] k/c/o: -[MED…"
click at [911, 345] on button "Compose a Note" at bounding box center [903, 339] width 120 height 26
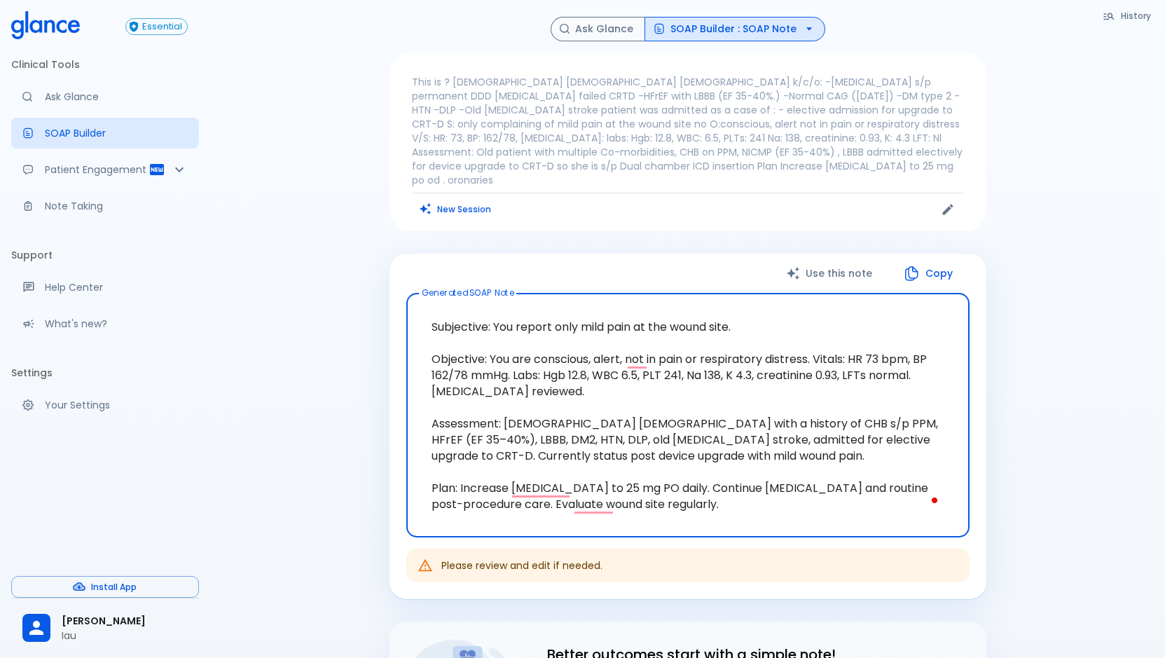
click at [755, 316] on textarea "Subjective: You report only mild pain at the wound site. Objective: You are con…" at bounding box center [688, 415] width 544 height 221
click at [941, 202] on icon "Edit" at bounding box center [948, 209] width 14 height 14
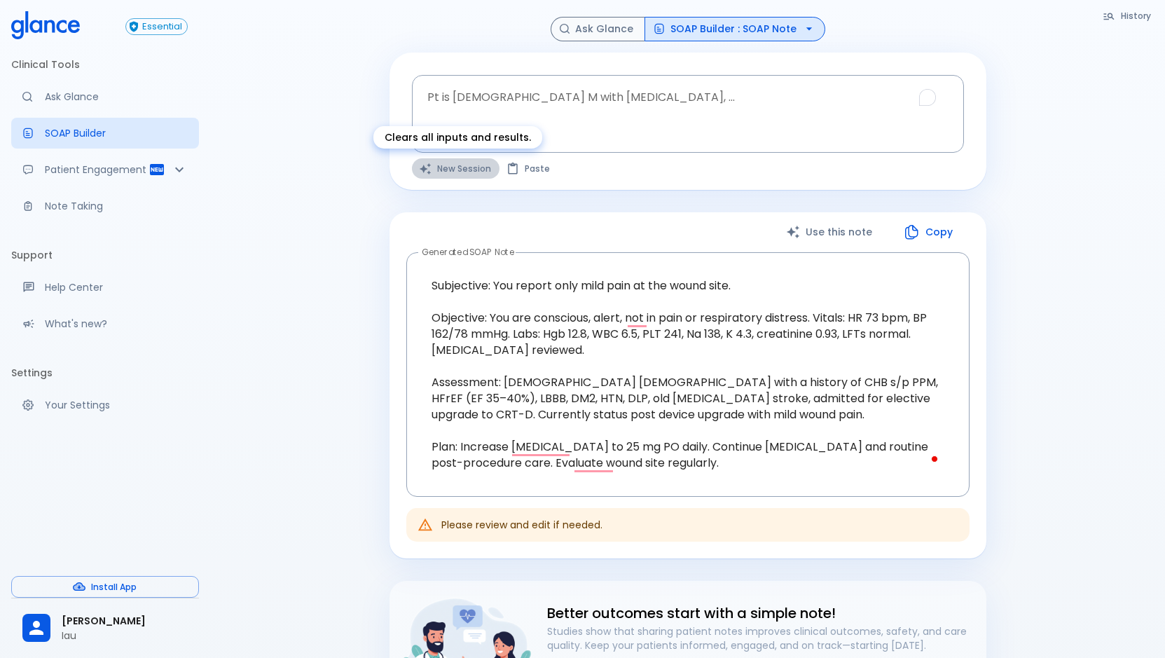
click at [464, 170] on button "New Session" at bounding box center [456, 168] width 88 height 20
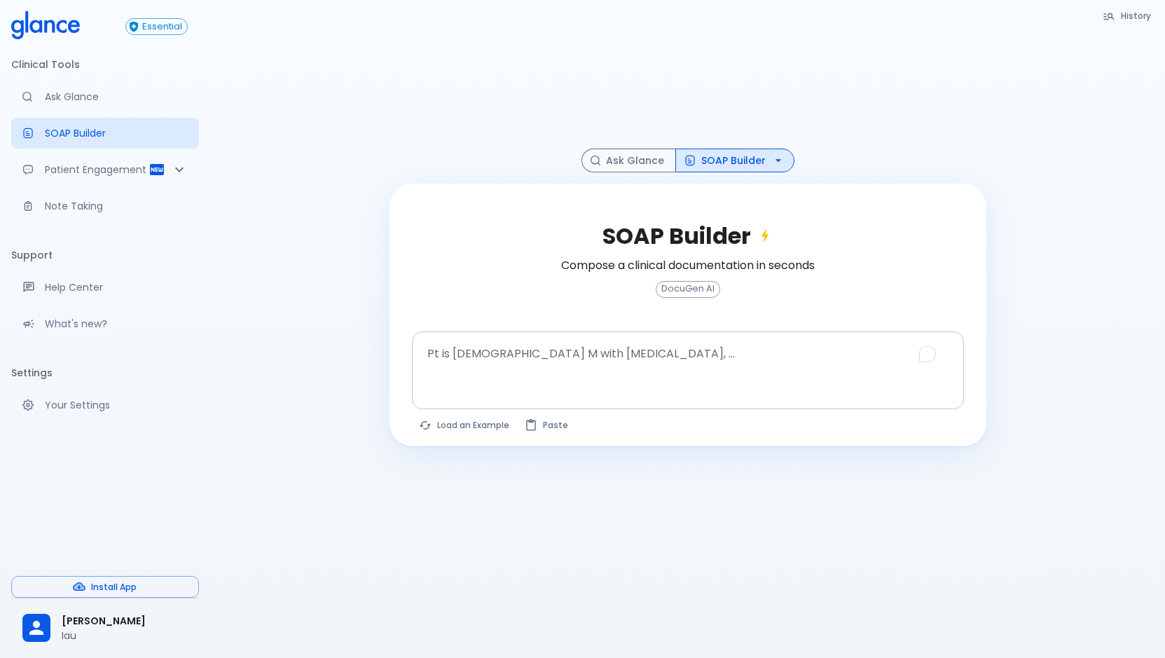
click at [526, 367] on textarea "Pt is [DEMOGRAPHIC_DATA] M with [MEDICAL_DATA], ..." at bounding box center [688, 359] width 532 height 44
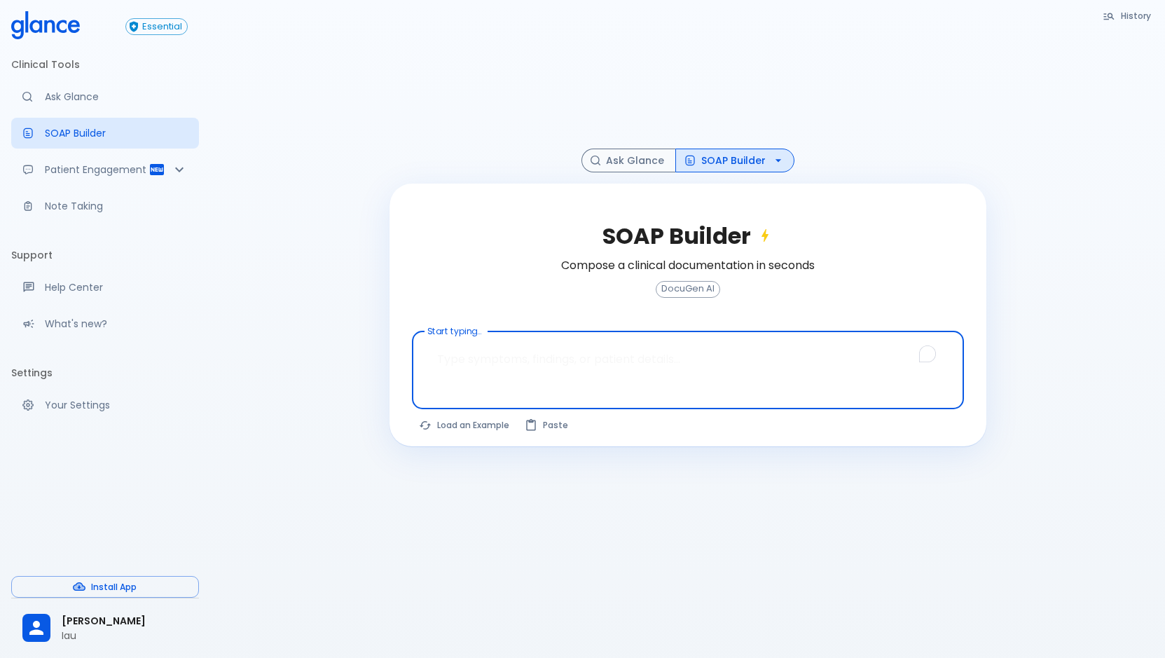
paste textarea "Cardiology OPD note Follow up case S/P Minimally invasive [MEDICAL_DATA] with B…"
type textarea "Cardiology OPD note Follow up case S/P Minimally invasive [MEDICAL_DATA] with B…"
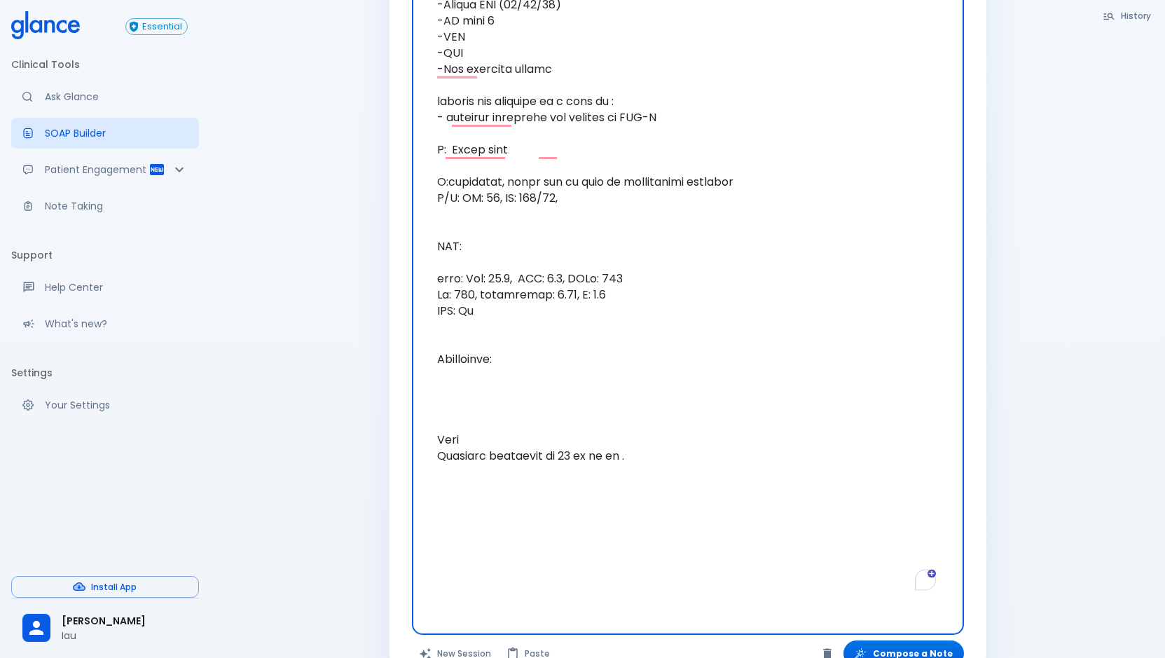
scroll to position [1180, 0]
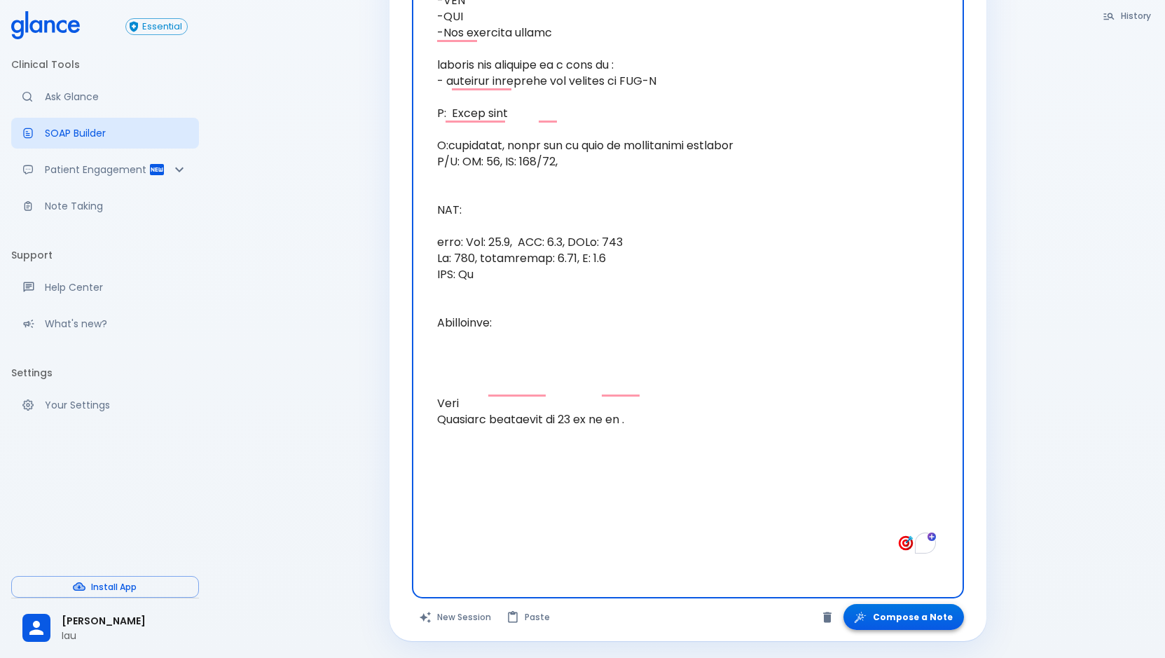
click at [947, 612] on button "Compose a Note" at bounding box center [903, 617] width 120 height 26
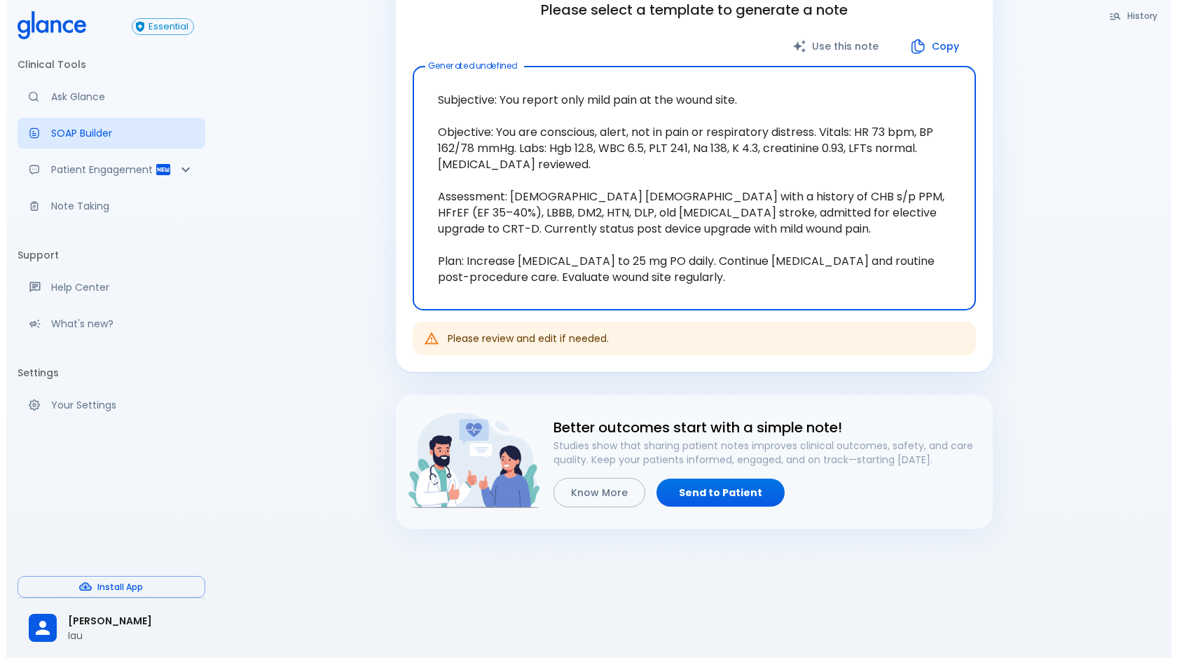
scroll to position [217, 0]
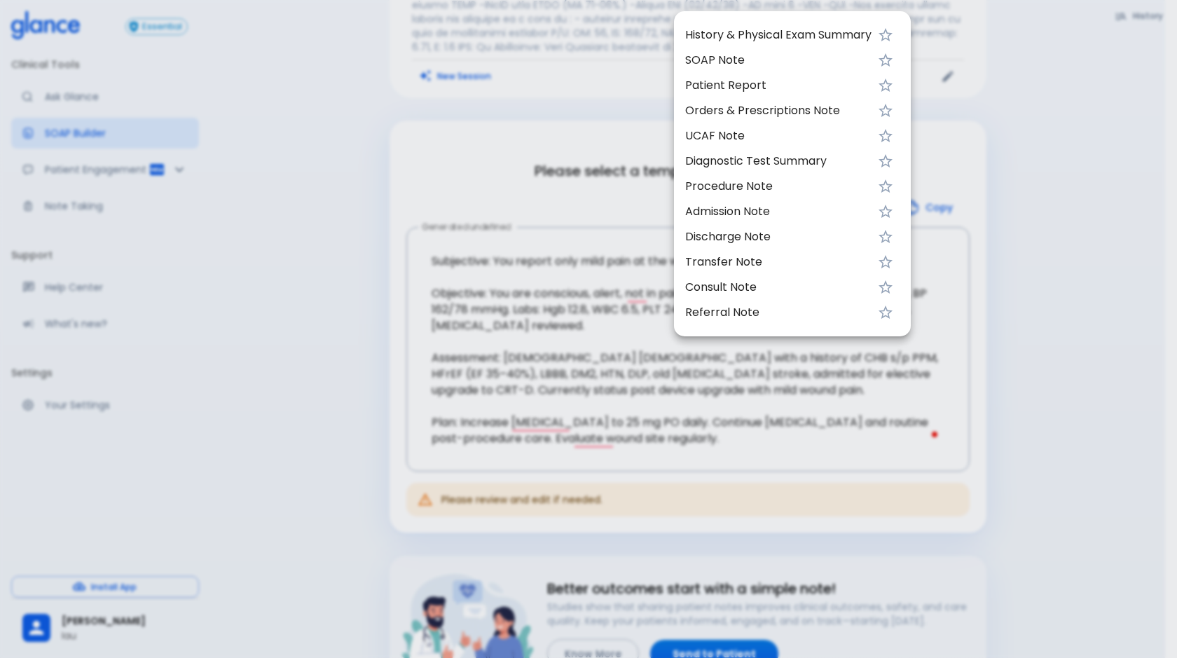
click at [731, 59] on span "SOAP Note" at bounding box center [778, 60] width 186 height 17
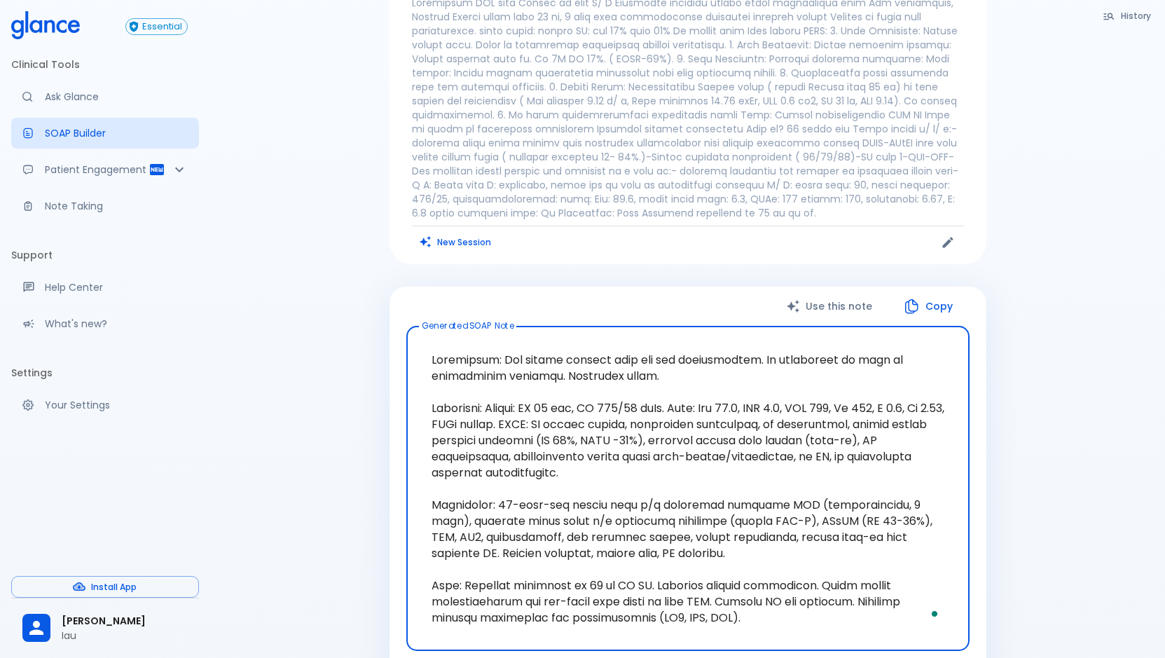
scroll to position [104, 0]
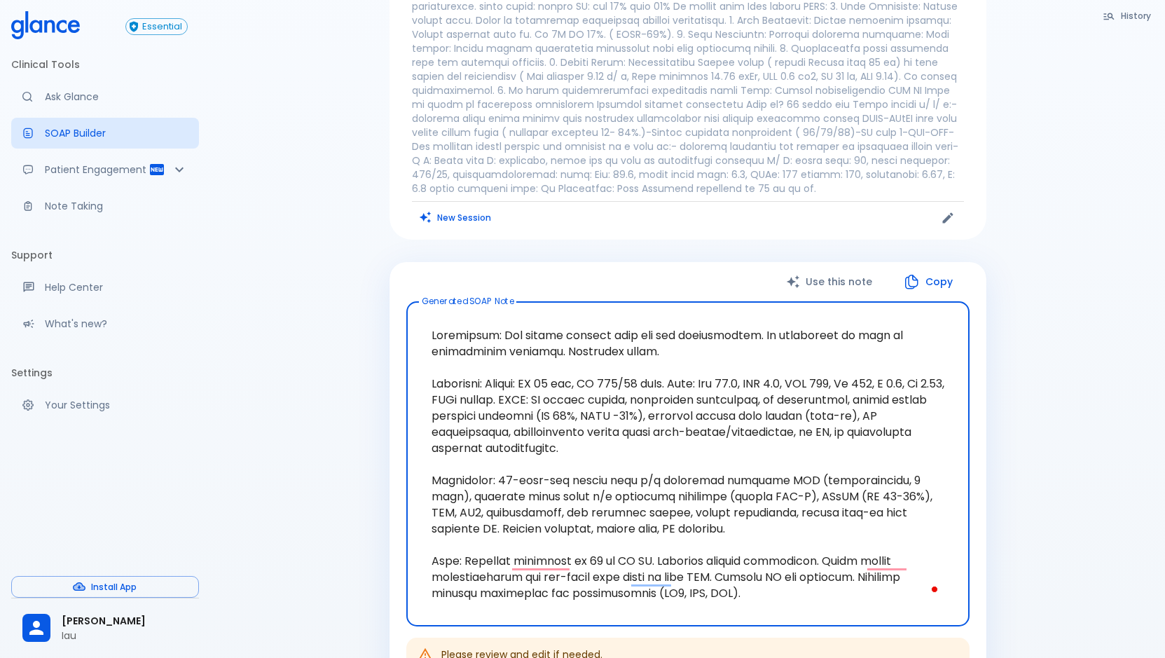
drag, startPoint x: 769, startPoint y: 601, endPoint x: 406, endPoint y: 312, distance: 464.1
click at [396, 309] on div "Use this note Copy Generated SOAP Note x Generated SOAP Note Please review and …" at bounding box center [687, 475] width 597 height 427
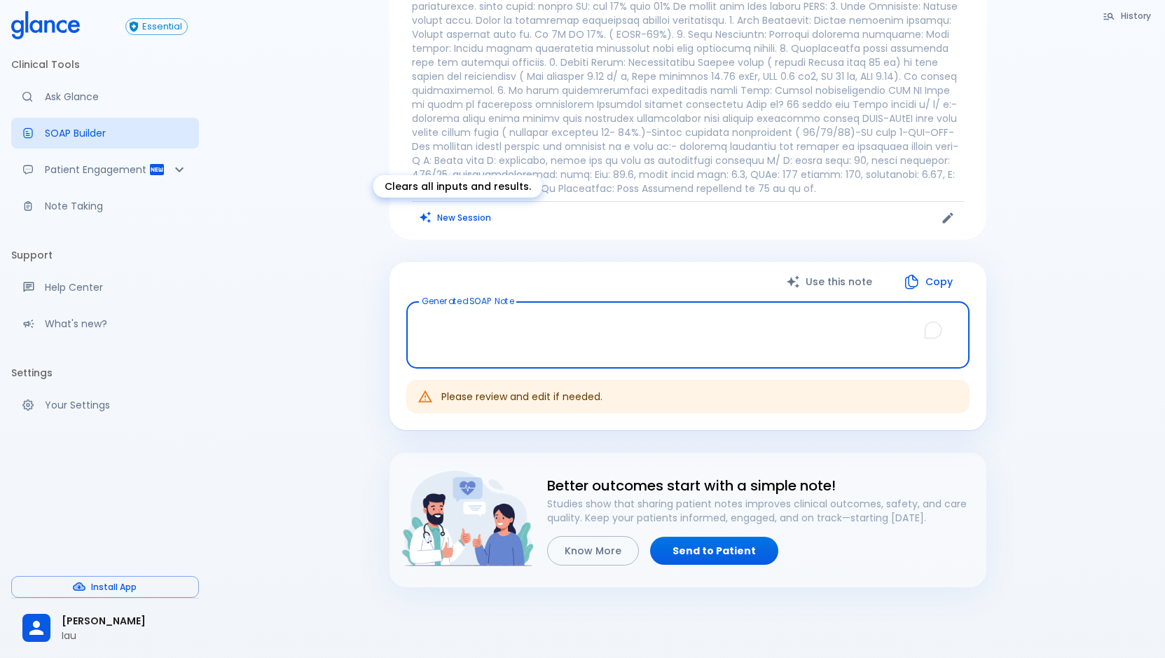
click at [454, 219] on button "New Session" at bounding box center [456, 217] width 88 height 20
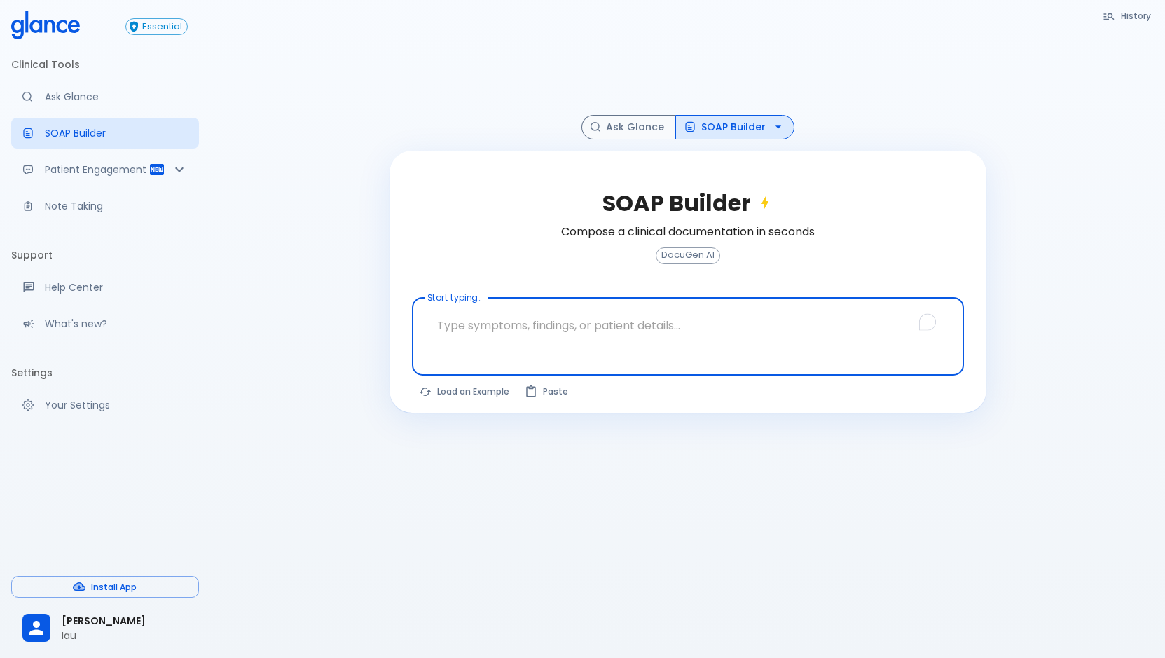
scroll to position [34, 0]
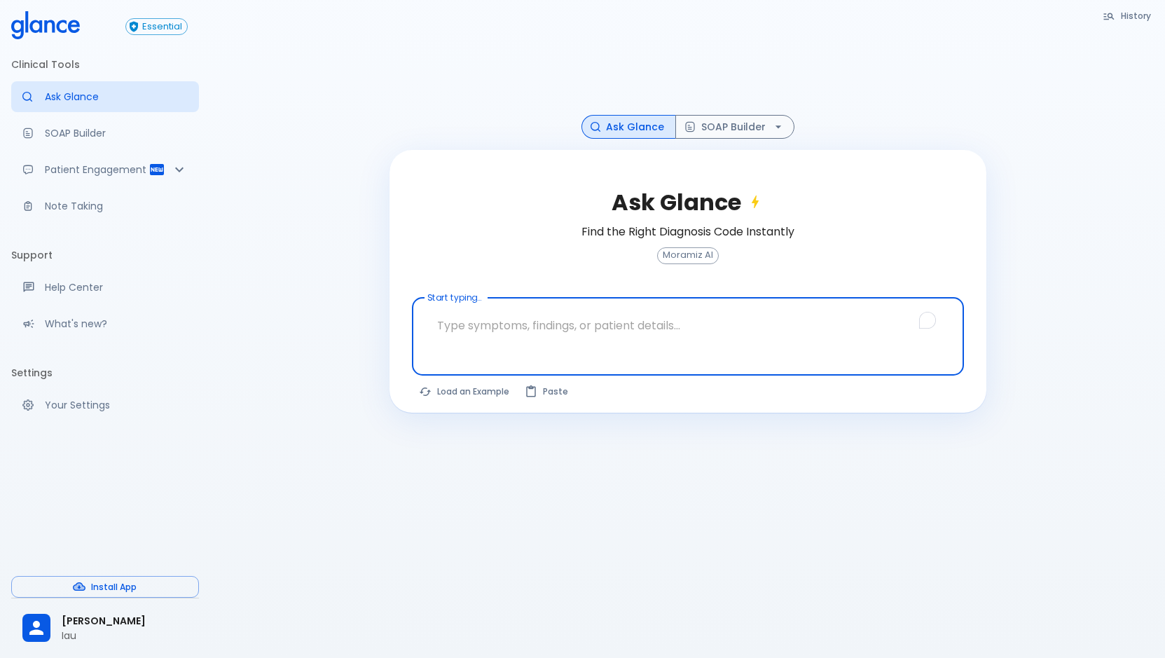
click at [508, 336] on textarea "Start typing..." at bounding box center [688, 325] width 532 height 44
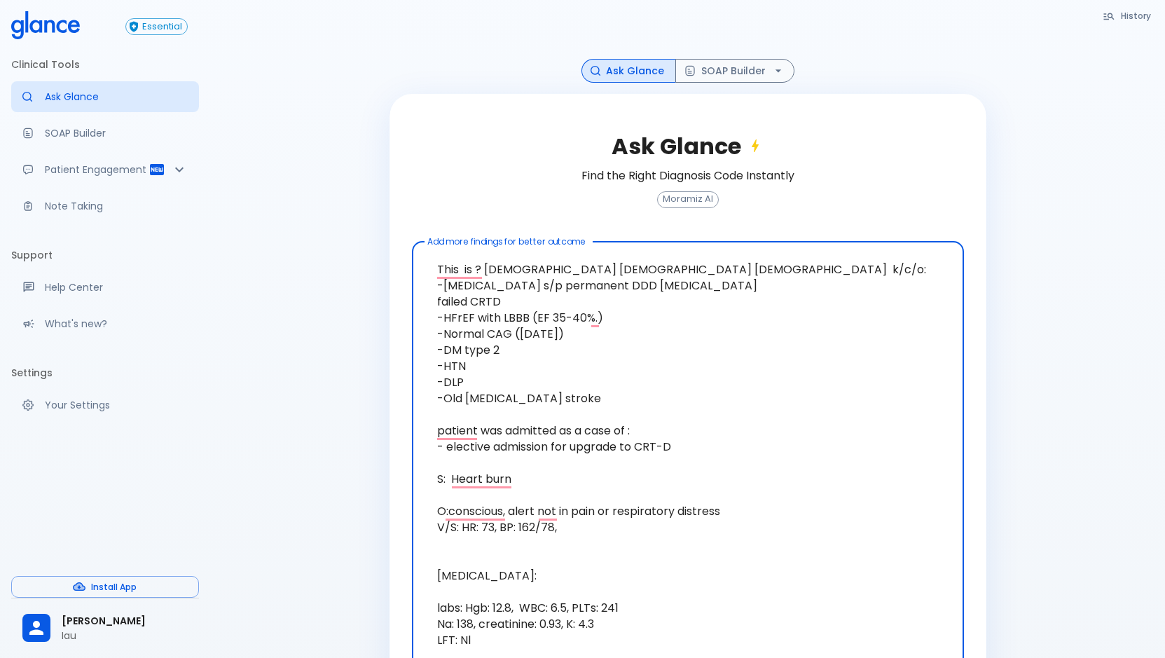
scroll to position [0, 0]
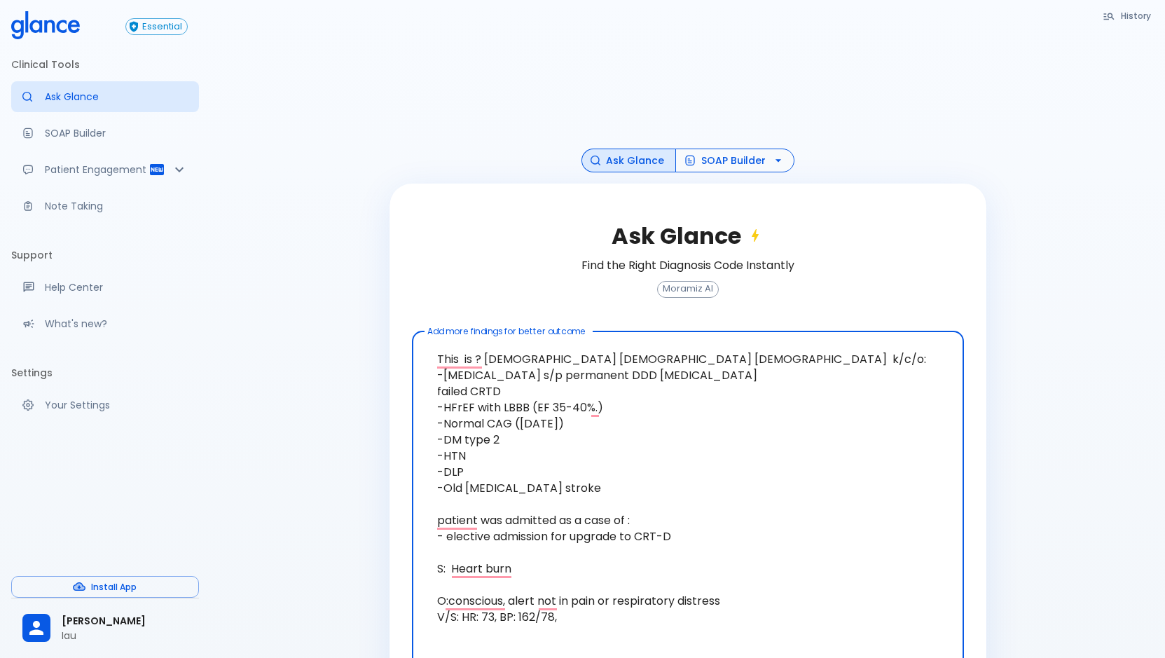
type textarea "This is ? [DEMOGRAPHIC_DATA] [DEMOGRAPHIC_DATA] [DEMOGRAPHIC_DATA] k/c/o: -[MED…"
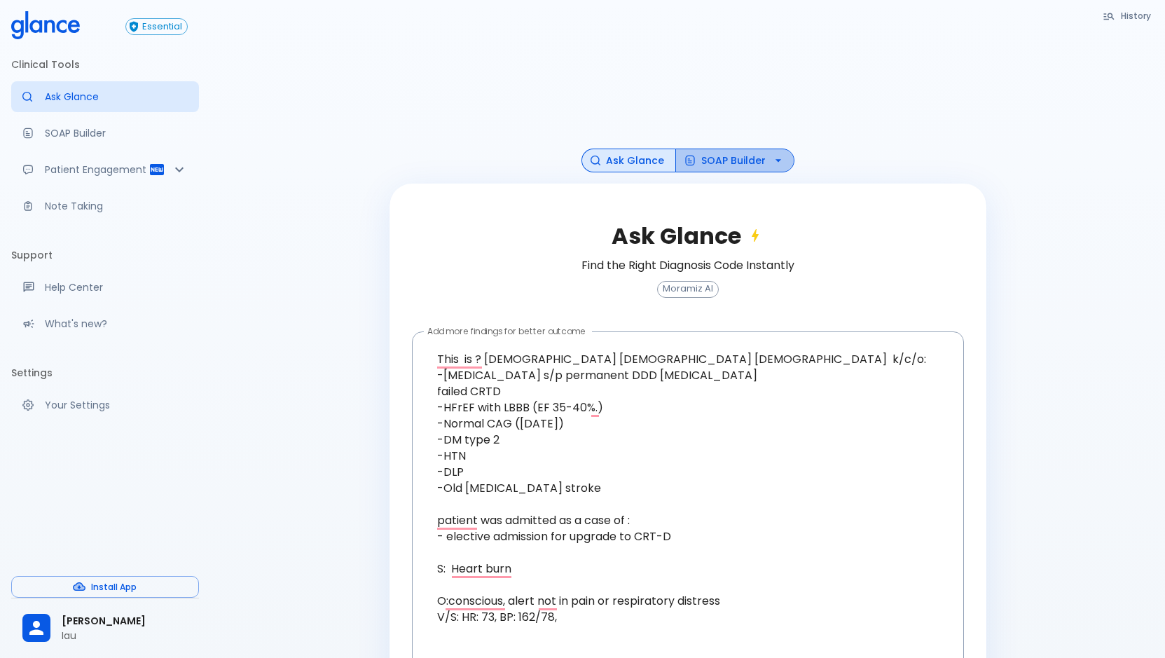
click at [742, 160] on button "SOAP Builder" at bounding box center [734, 161] width 119 height 25
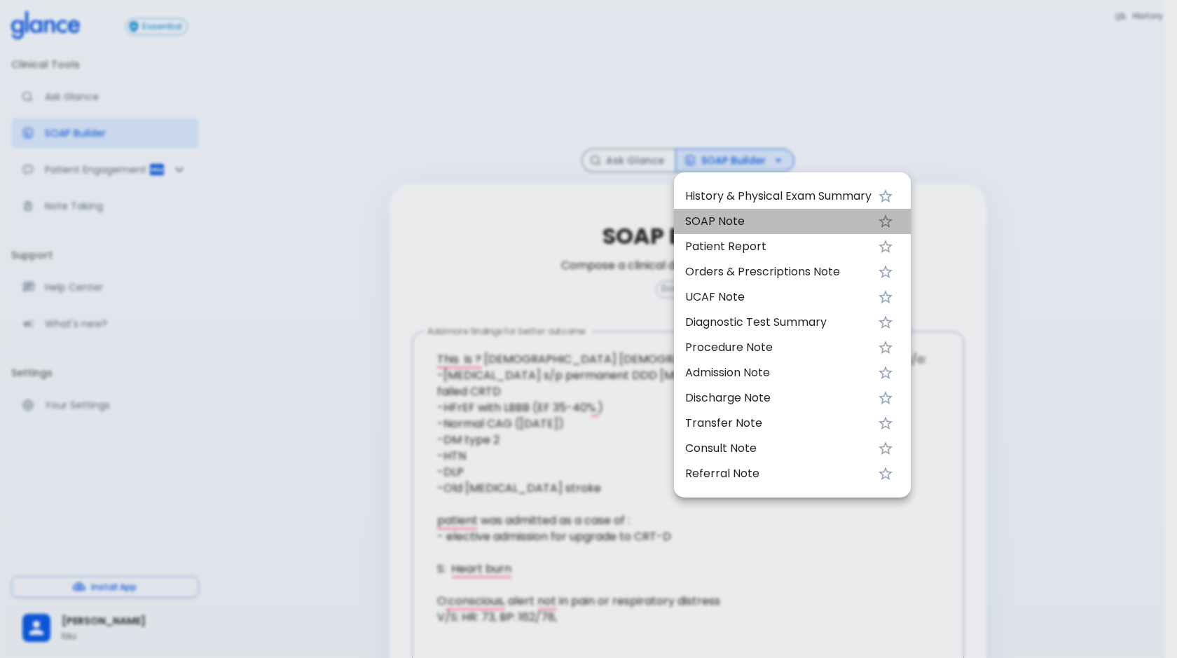
click at [751, 225] on span "SOAP Note" at bounding box center [778, 221] width 186 height 17
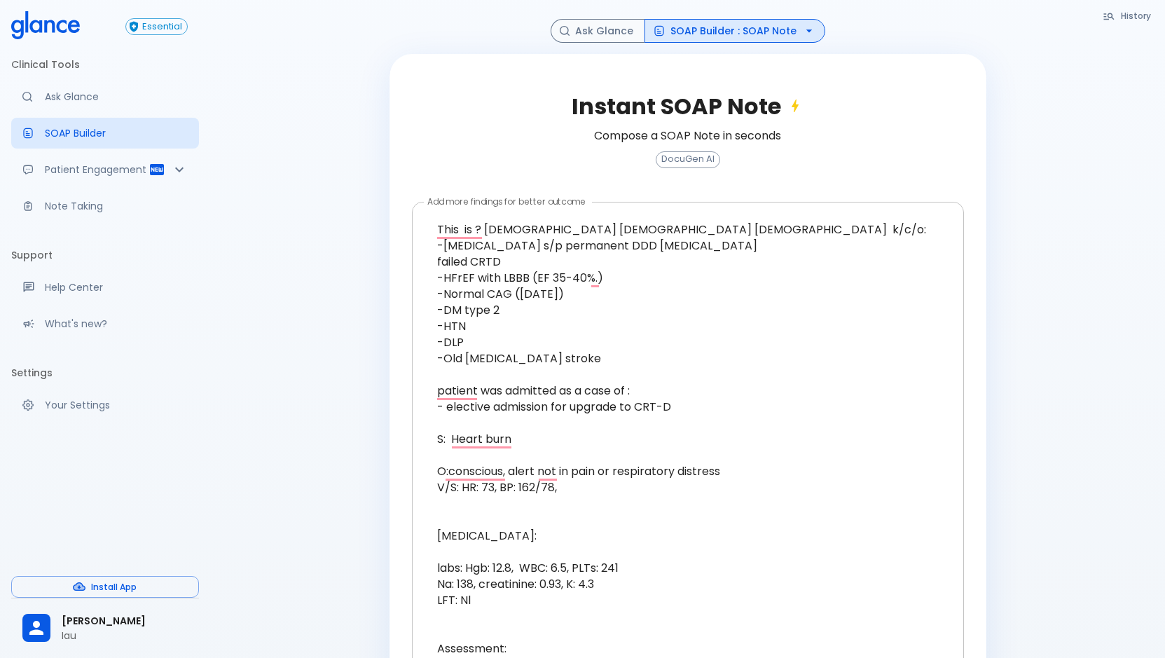
scroll to position [343, 0]
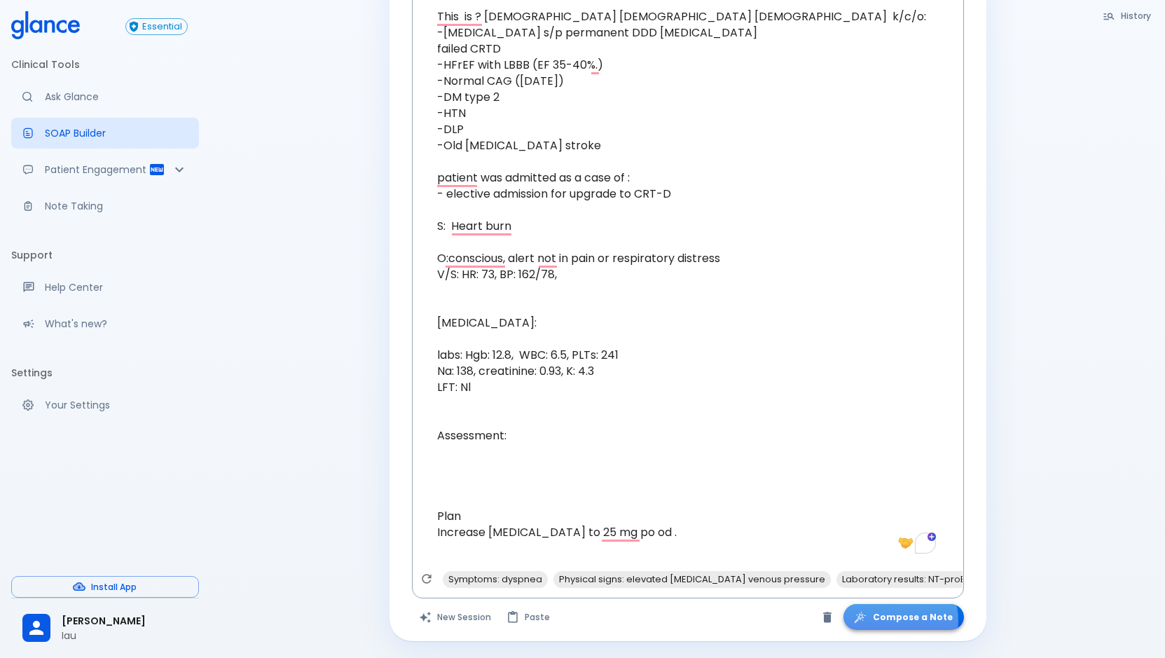
click at [903, 620] on button "Compose a Note" at bounding box center [903, 617] width 120 height 26
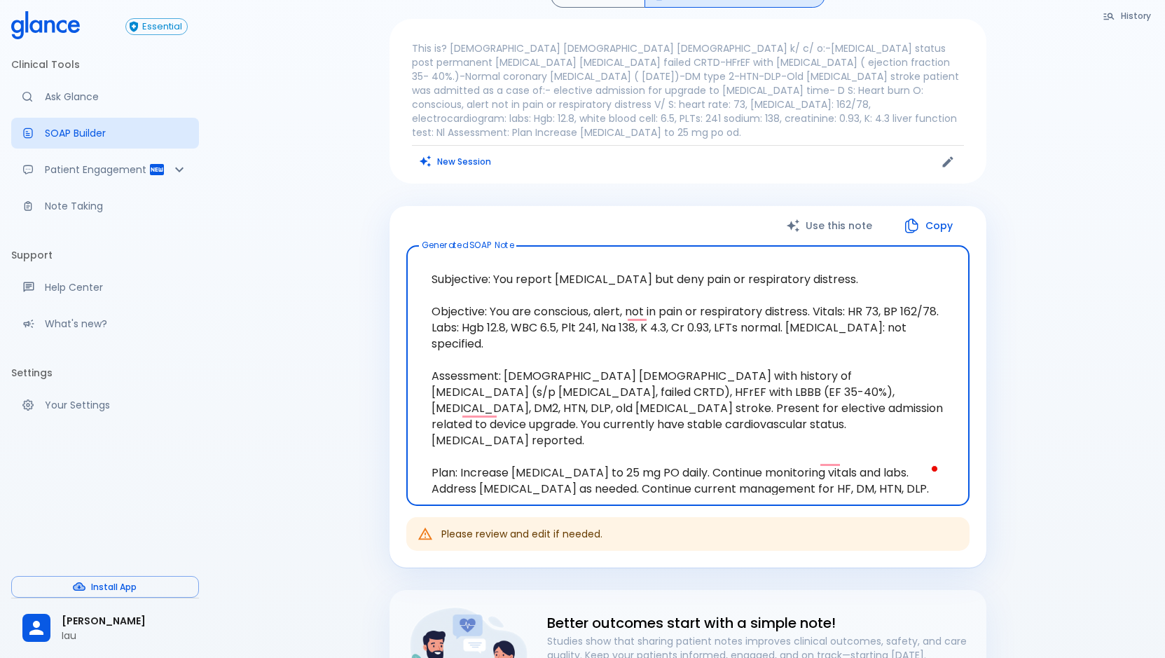
drag, startPoint x: 438, startPoint y: 279, endPoint x: 717, endPoint y: 496, distance: 353.5
click at [717, 496] on div "Subjective: You report [MEDICAL_DATA] but deny pain or respiratory distress. Ob…" at bounding box center [687, 375] width 563 height 261
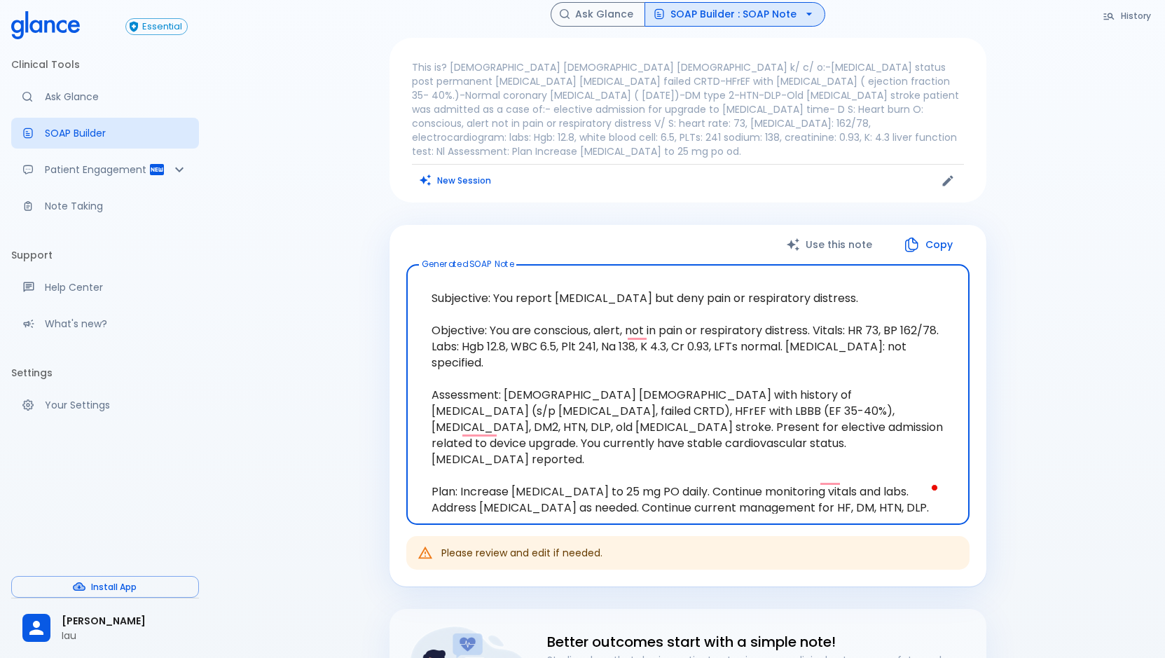
scroll to position [0, 0]
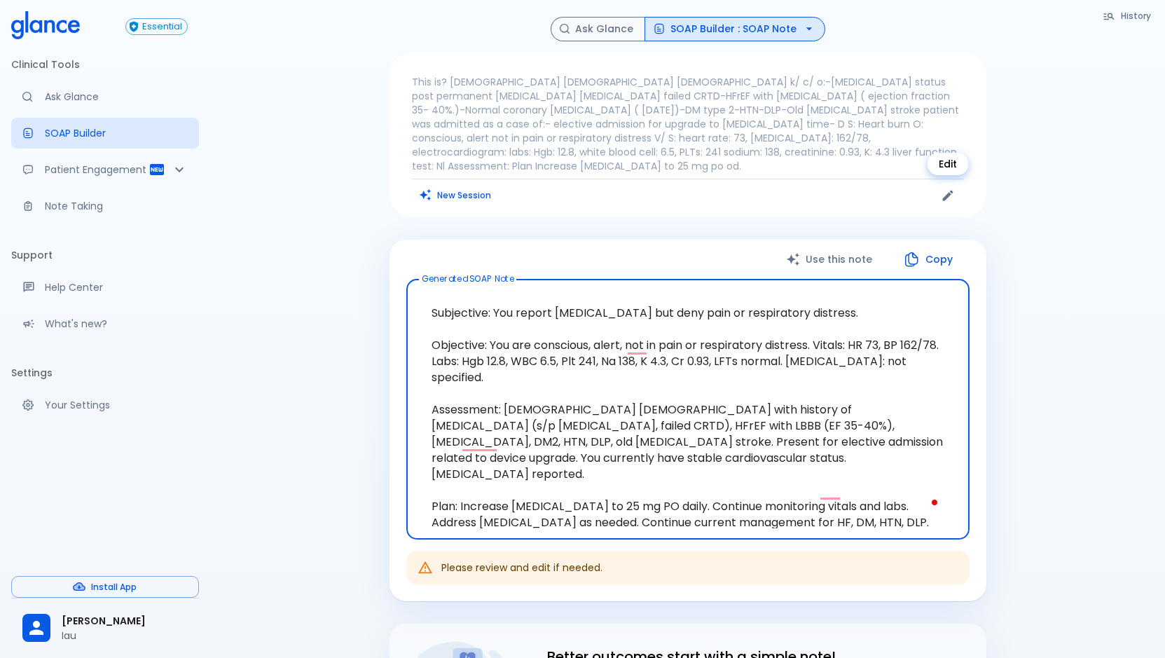
click at [948, 195] on icon "Edit" at bounding box center [947, 195] width 11 height 11
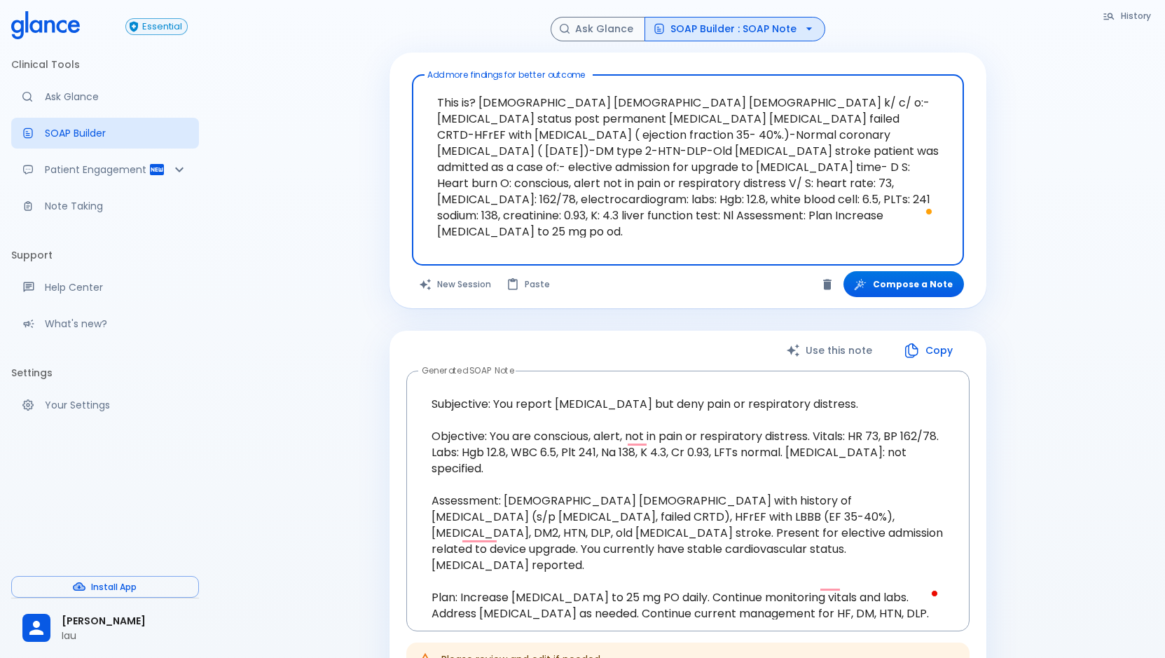
drag, startPoint x: 797, startPoint y: 226, endPoint x: 181, endPoint y: 26, distance: 647.9
click at [181, 26] on div "Essential Clinical Tools Ask Glance SOAP Builder Patient Engagement Note Taking…" at bounding box center [582, 489] width 1165 height 978
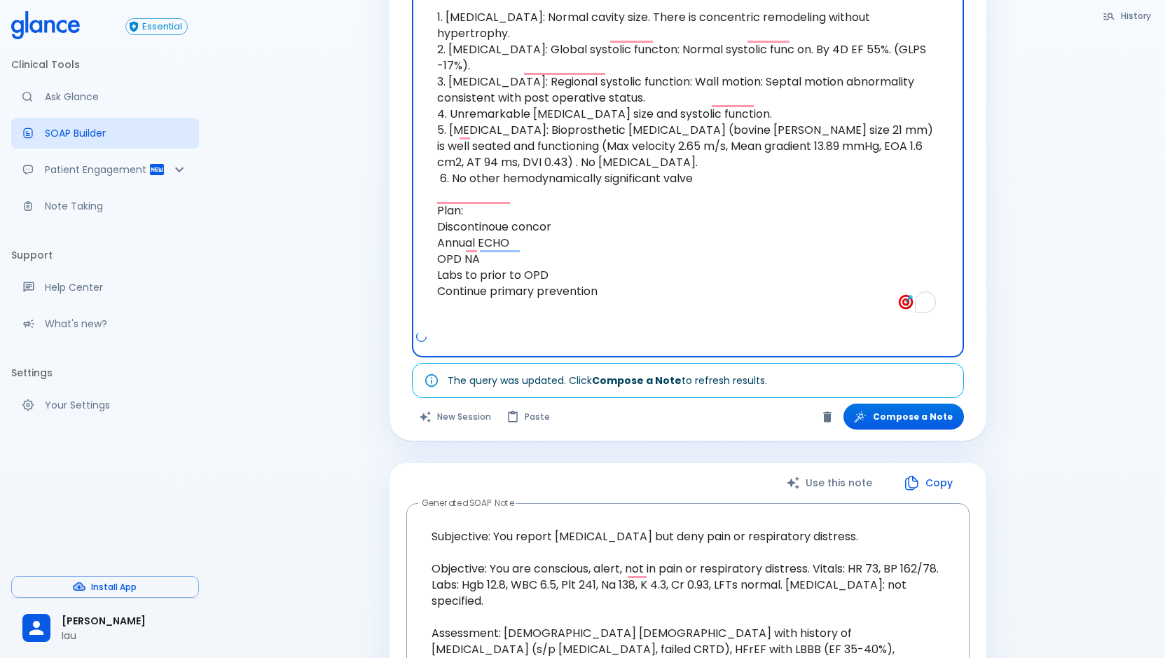
scroll to position [420, 0]
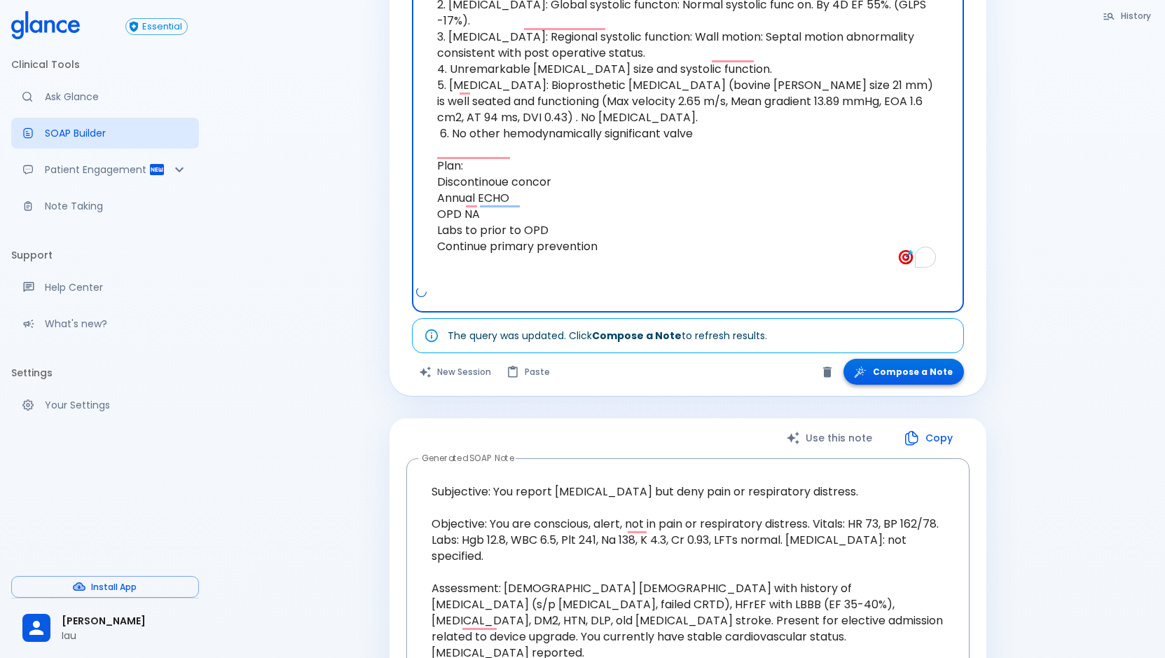
type textarea "Cardiology OPD note S/P Minimally invasive [MEDICAL_DATA] with Bio prosthesis, …"
click at [897, 365] on button "Compose a Note" at bounding box center [903, 372] width 120 height 26
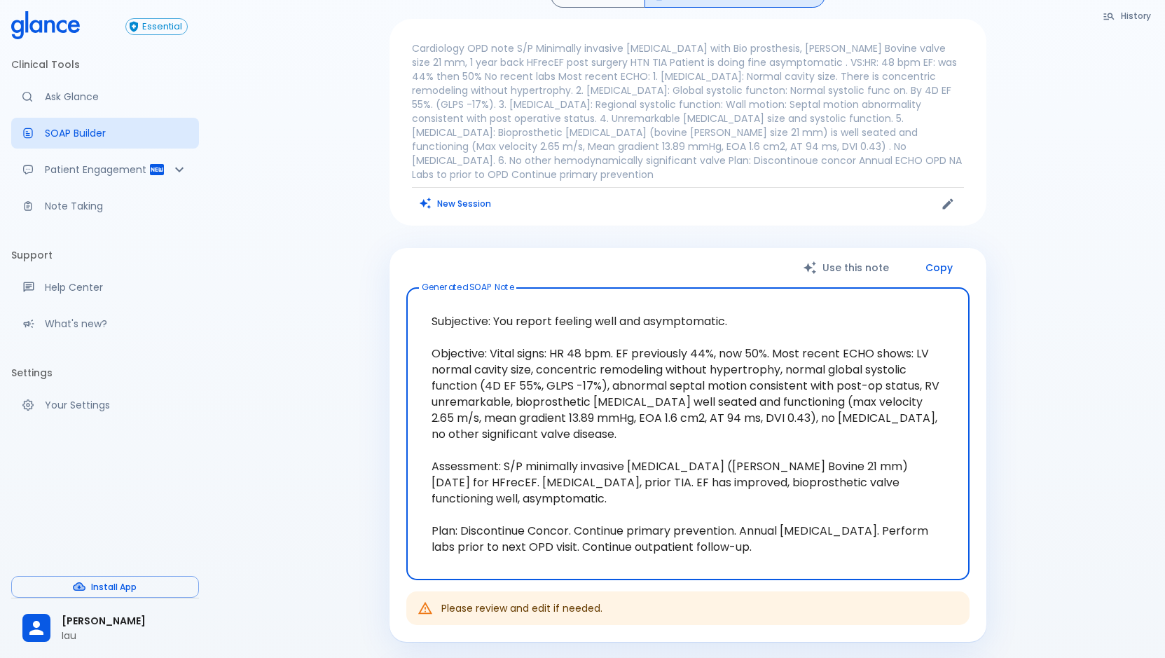
scroll to position [80, 0]
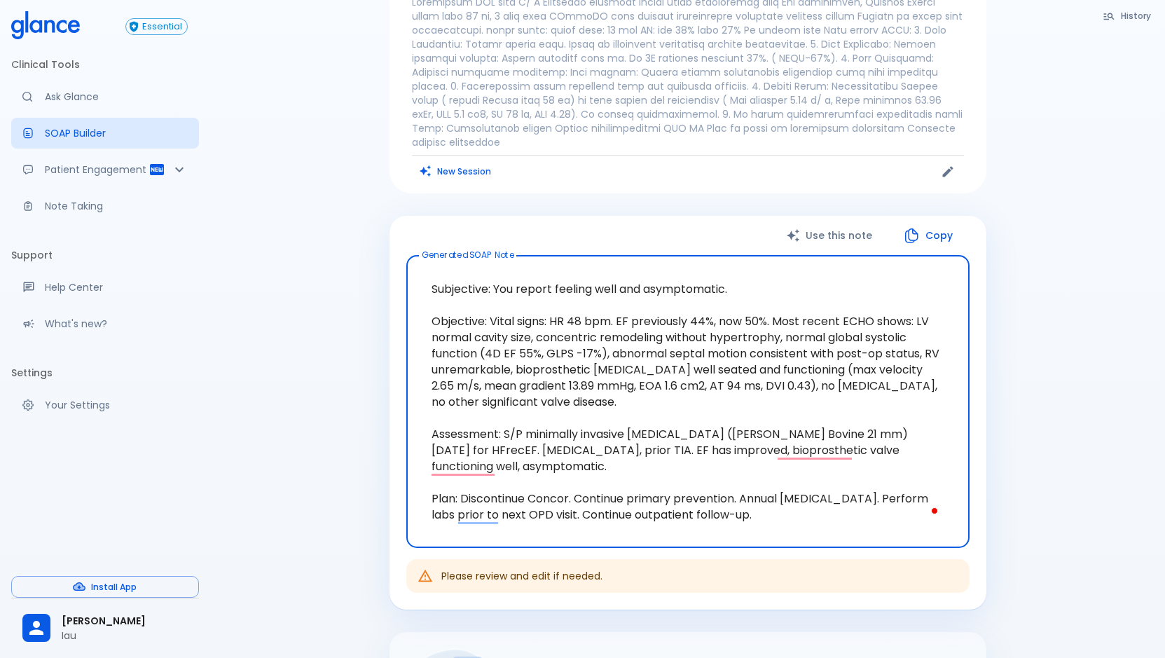
drag, startPoint x: 758, startPoint y: 502, endPoint x: 410, endPoint y: 254, distance: 426.8
click at [410, 255] on div "Subjective: You report feeling well and asymptomatic. Objective: Vital signs: H…" at bounding box center [687, 401] width 563 height 293
